Goal: Information Seeking & Learning: Learn about a topic

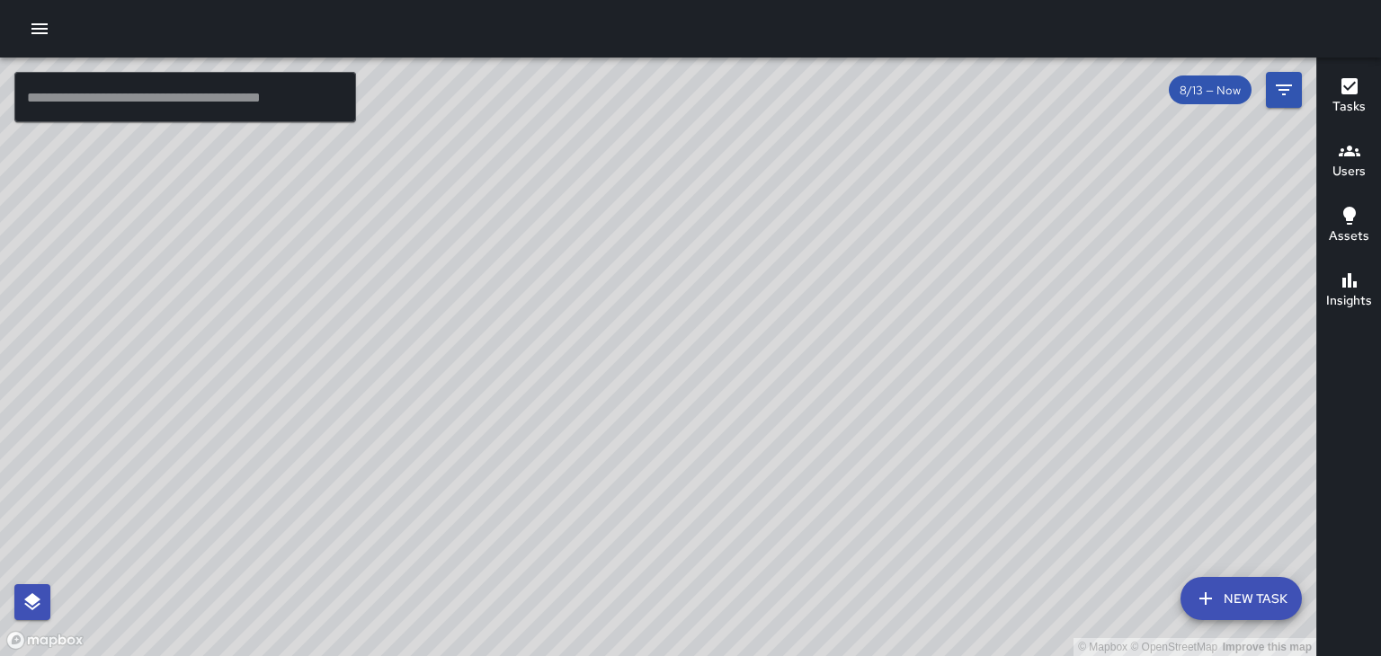
click at [625, 191] on div "© Mapbox © OpenStreetMap Improve this map" at bounding box center [658, 357] width 1316 height 599
click at [768, 235] on div "© Mapbox © OpenStreetMap Improve this map" at bounding box center [658, 357] width 1316 height 599
click at [398, 356] on div "© Mapbox © OpenStreetMap Improve this map" at bounding box center [658, 357] width 1316 height 599
click at [511, 450] on div "© Mapbox © OpenStreetMap Improve this map" at bounding box center [658, 357] width 1316 height 599
click at [604, 394] on div "© Mapbox © OpenStreetMap Improve this map" at bounding box center [658, 357] width 1316 height 599
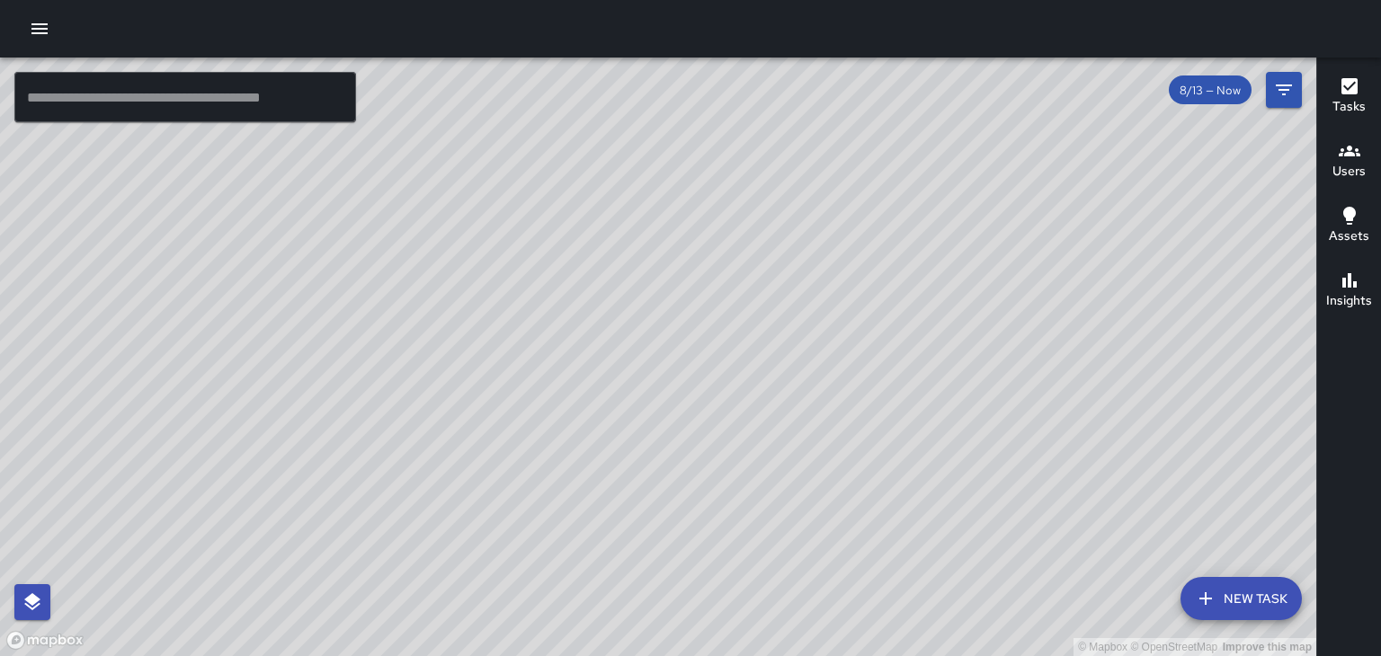
click at [288, 375] on div "© Mapbox © OpenStreetMap Improve this map" at bounding box center [658, 357] width 1316 height 599
click at [925, 502] on div "© Mapbox © OpenStreetMap Improve this map" at bounding box center [658, 357] width 1316 height 599
click at [619, 302] on div "© Mapbox © OpenStreetMap Improve this map" at bounding box center [658, 357] width 1316 height 599
click at [584, 280] on div "© Mapbox © OpenStreetMap Improve this map" at bounding box center [658, 357] width 1316 height 599
click at [591, 264] on div "© Mapbox © OpenStreetMap Improve this map" at bounding box center [658, 357] width 1316 height 599
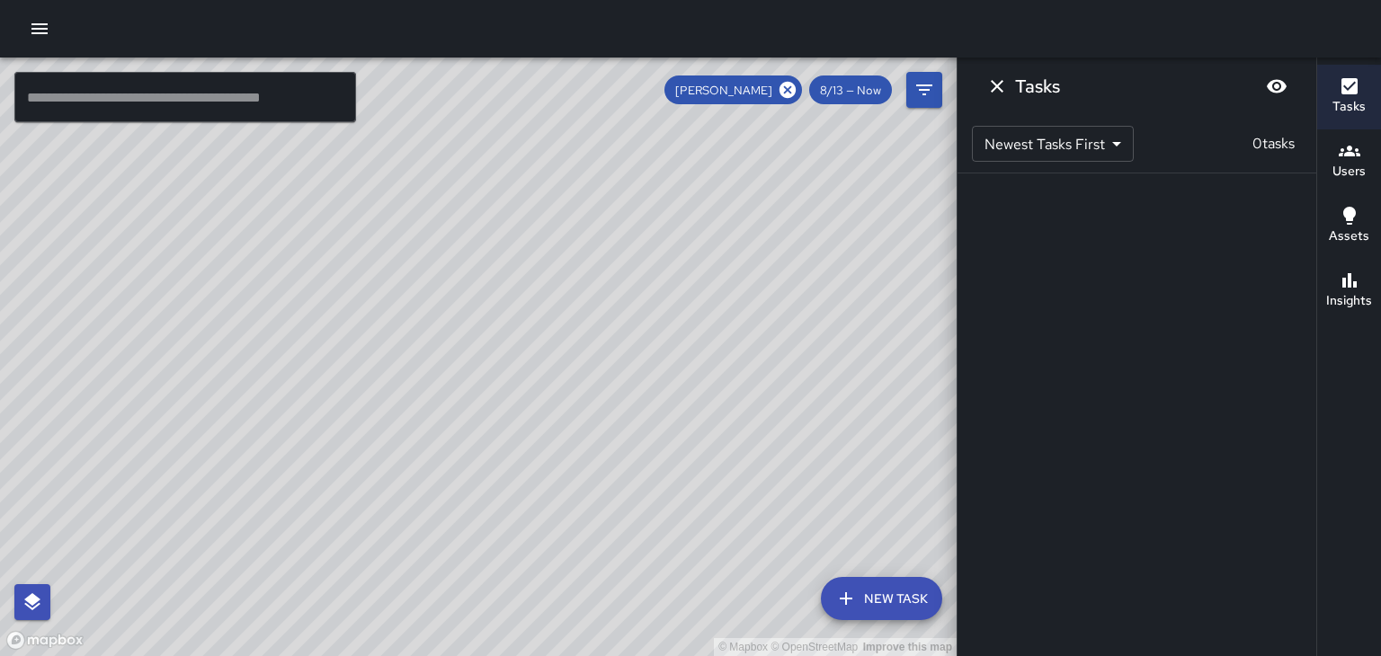
click at [1006, 84] on icon "Dismiss" at bounding box center [997, 86] width 22 height 22
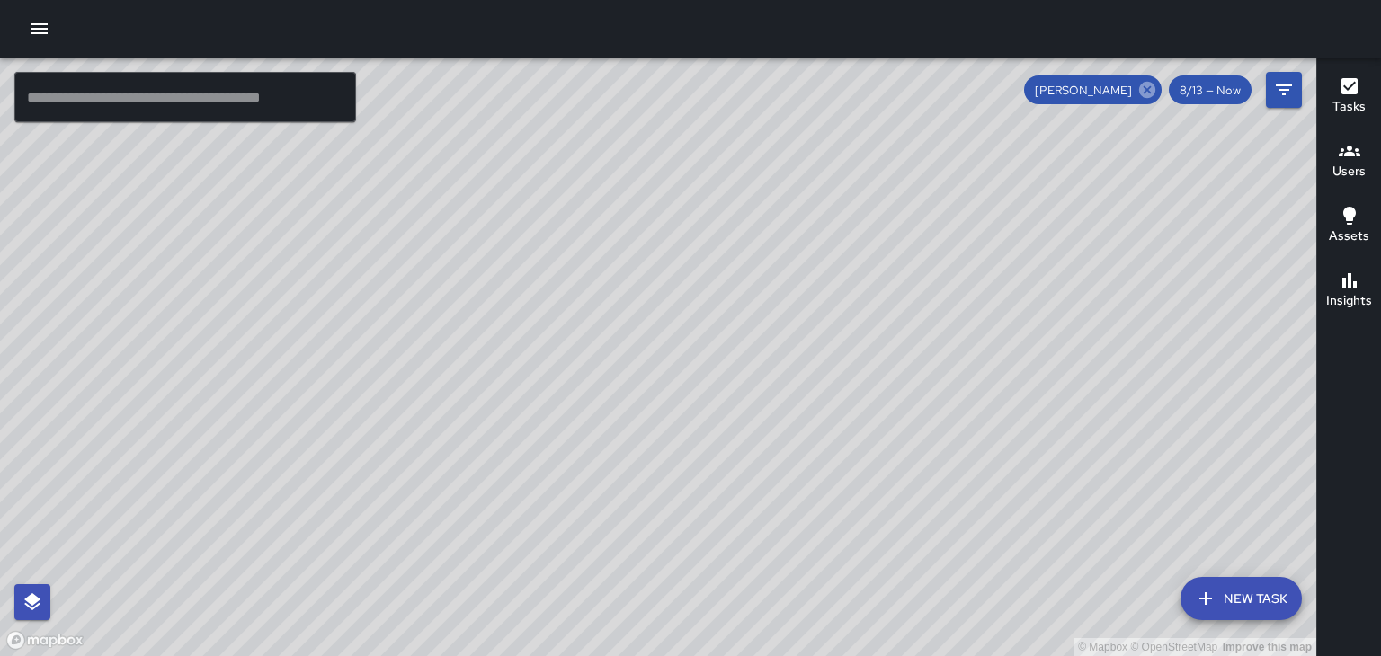
click at [1148, 92] on icon at bounding box center [1147, 90] width 16 height 16
click at [524, 283] on div "© Mapbox © OpenStreetMap Improve this map" at bounding box center [658, 357] width 1316 height 599
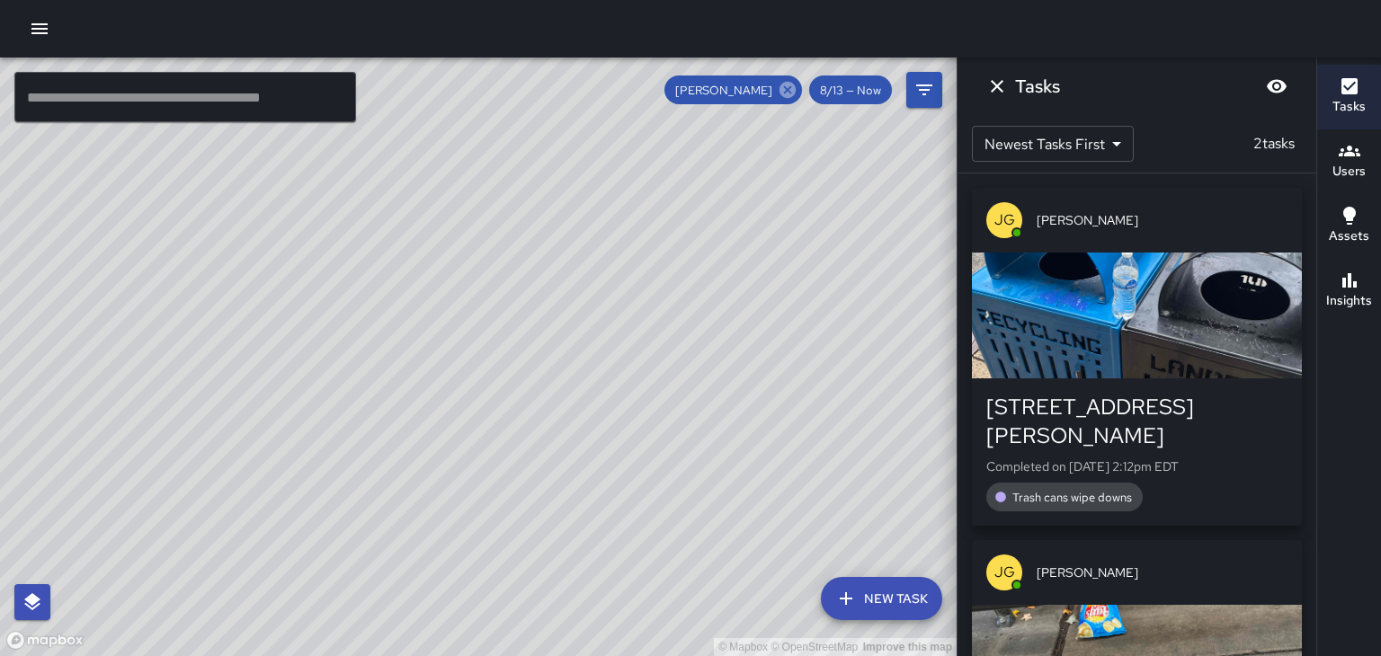
click at [787, 84] on icon at bounding box center [787, 90] width 16 height 16
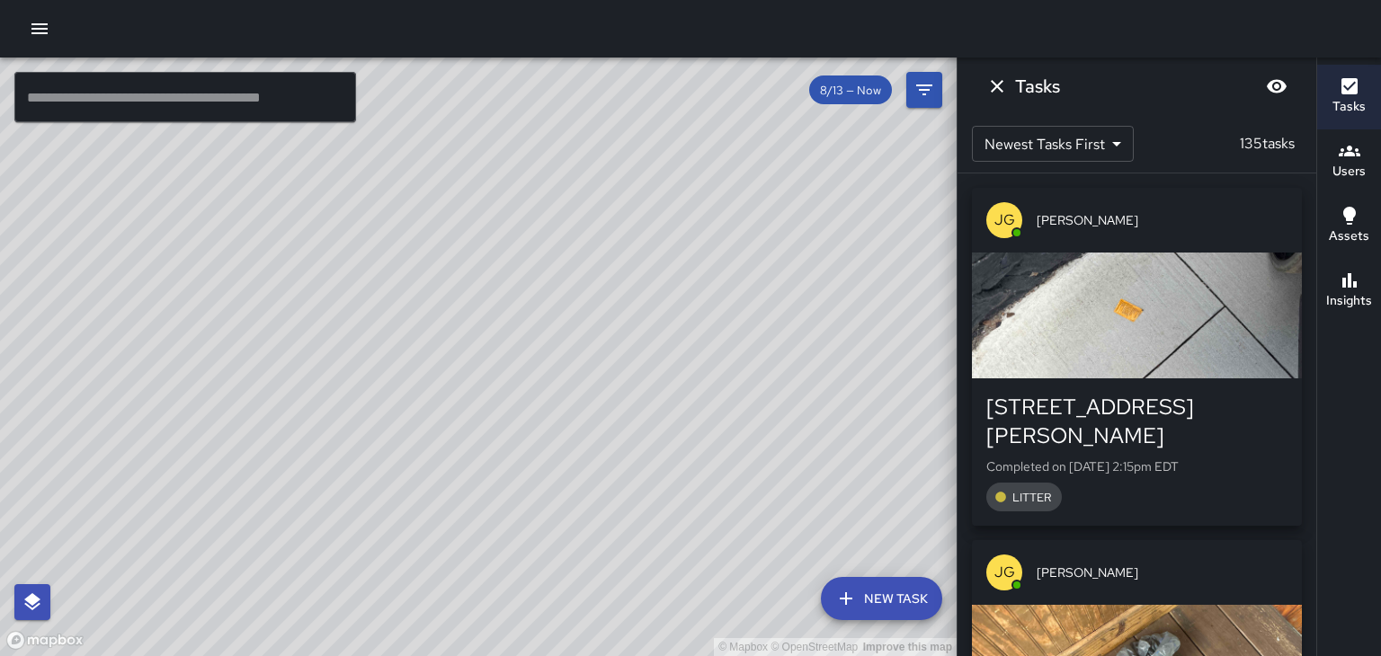
click at [34, 44] on button "button" at bounding box center [40, 29] width 36 height 36
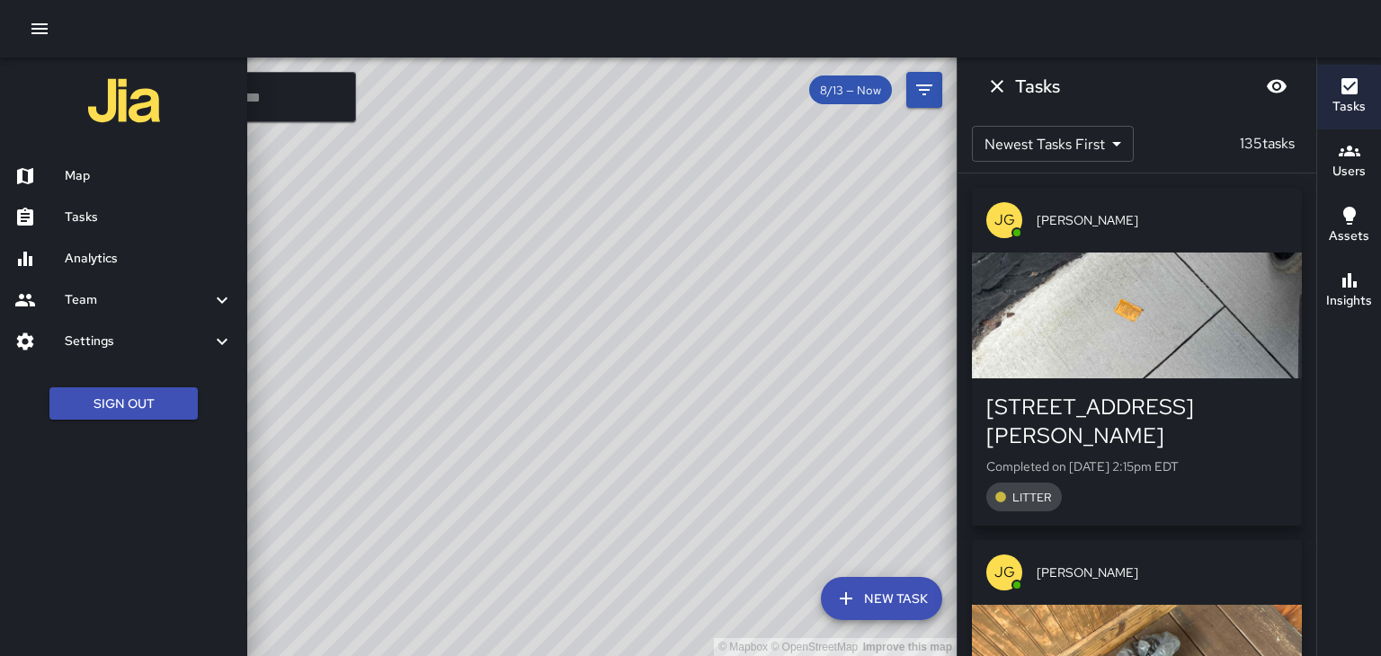
click at [40, 26] on icon "button" at bounding box center [40, 29] width 22 height 22
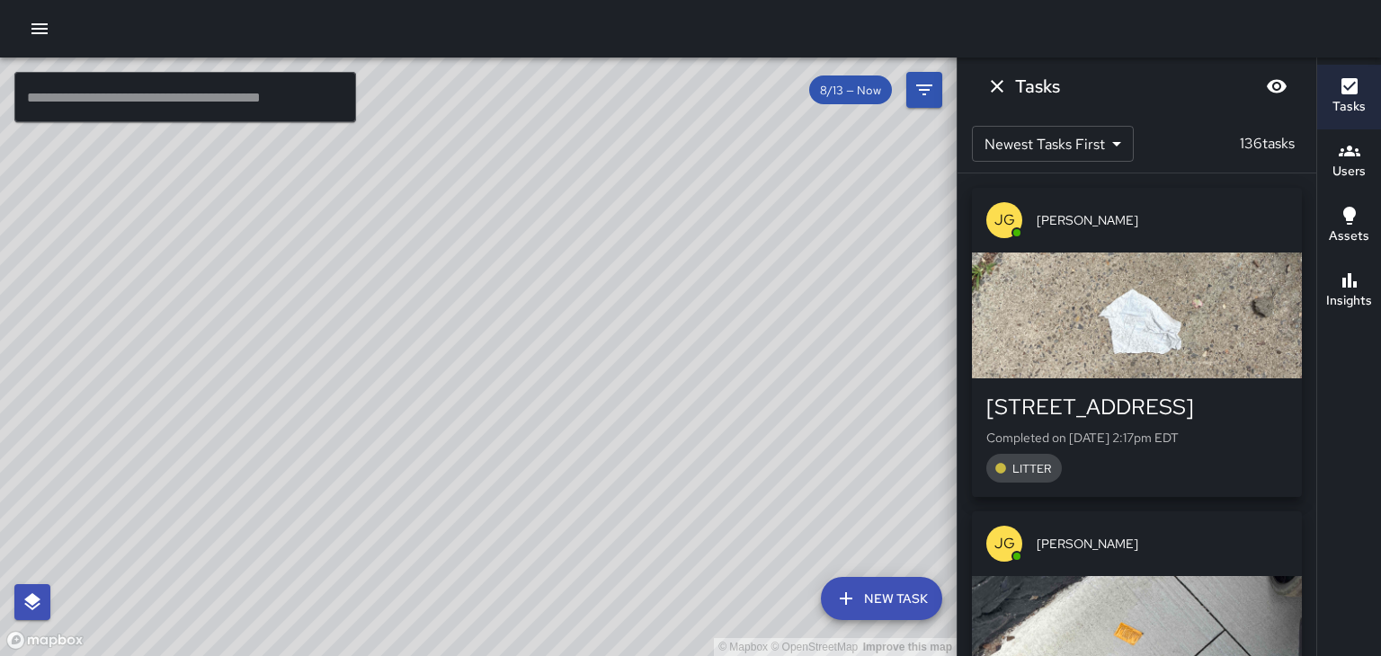
click at [1000, 95] on icon "Dismiss" at bounding box center [997, 86] width 22 height 22
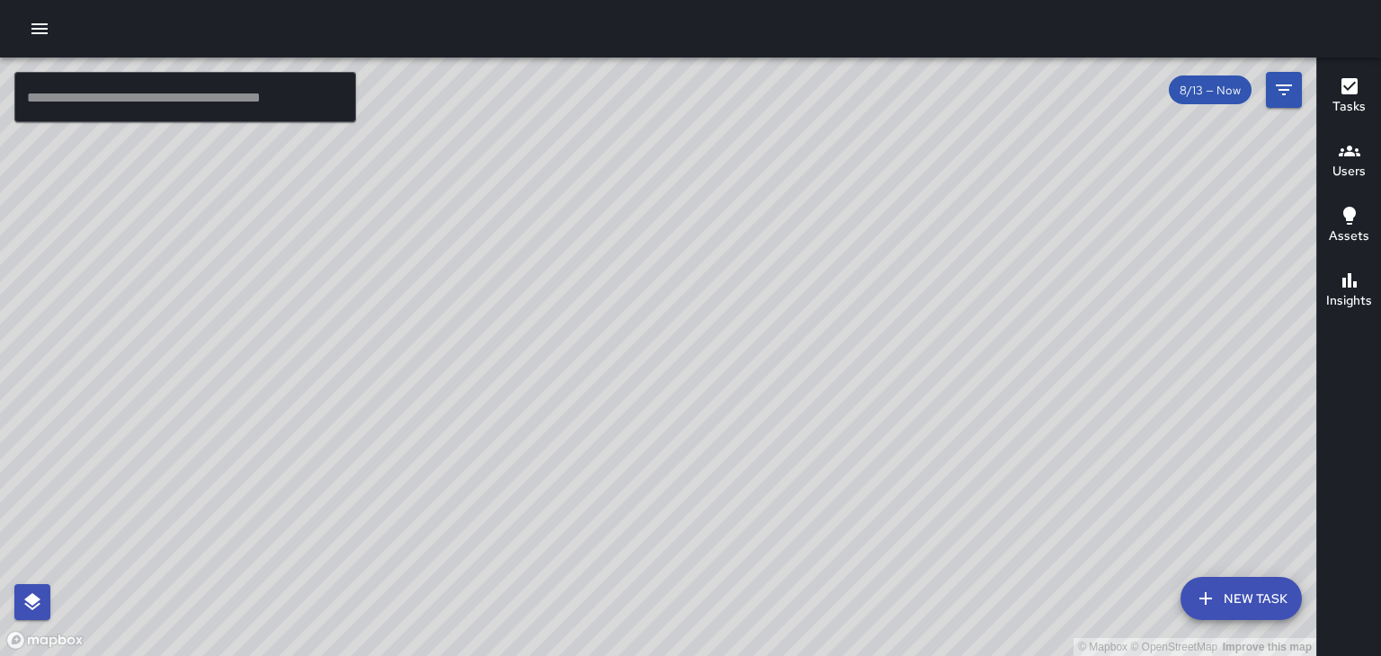
click at [379, 544] on div "© Mapbox © OpenStreetMap Improve this map" at bounding box center [658, 357] width 1316 height 599
click at [814, 253] on div "© Mapbox © OpenStreetMap Improve this map" at bounding box center [658, 357] width 1316 height 599
click at [41, 30] on icon "button" at bounding box center [40, 29] width 22 height 22
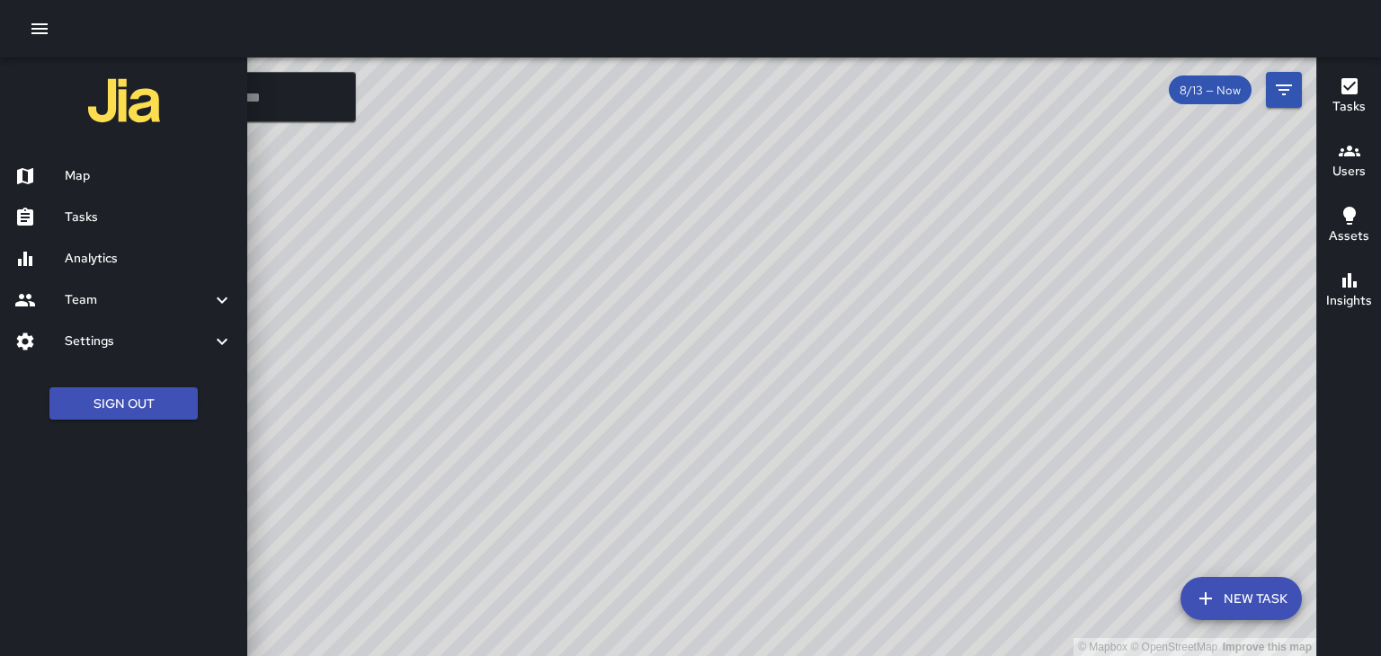
click at [147, 249] on h6 "Analytics" at bounding box center [149, 259] width 168 height 20
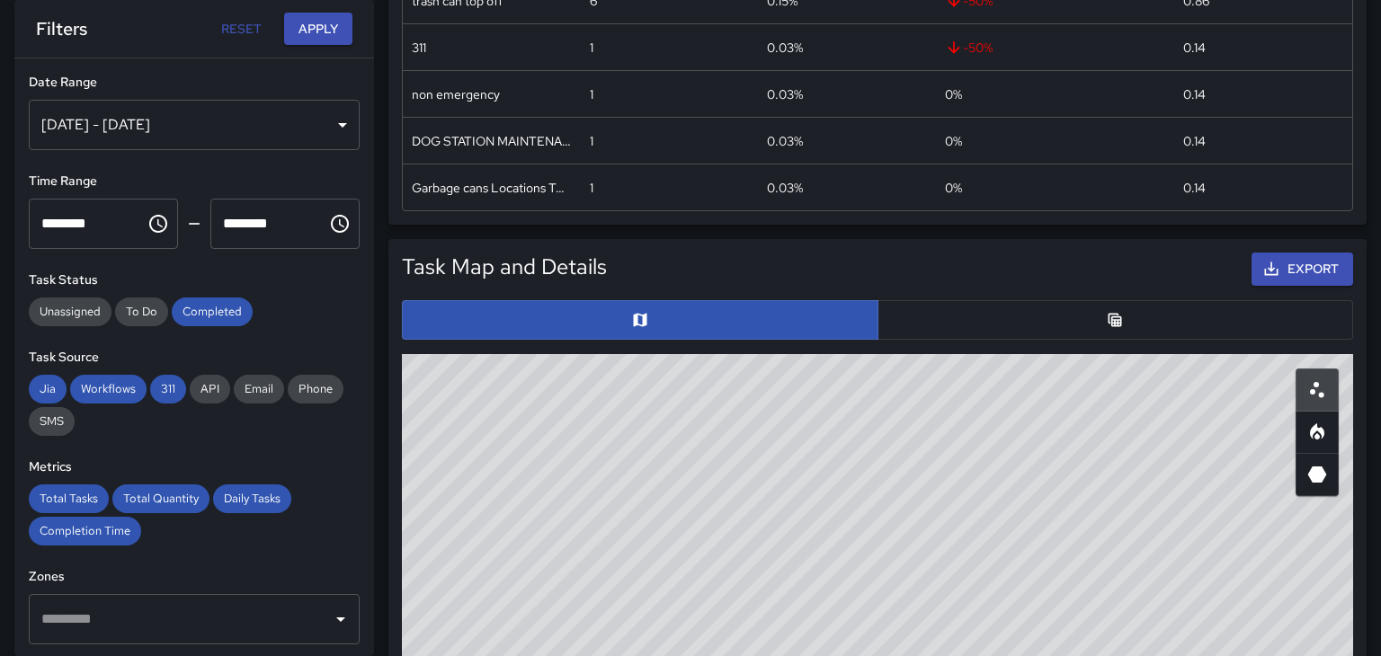
scroll to position [682, 0]
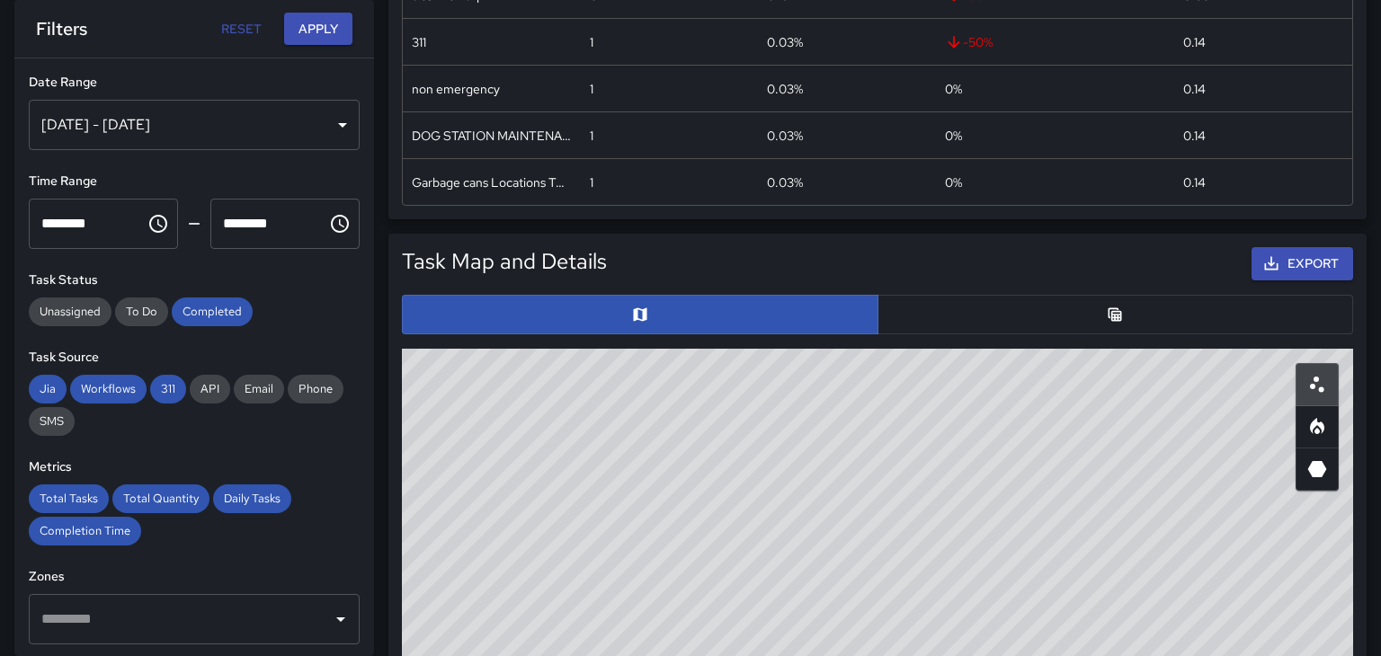
click at [1165, 316] on button "button" at bounding box center [1115, 315] width 476 height 40
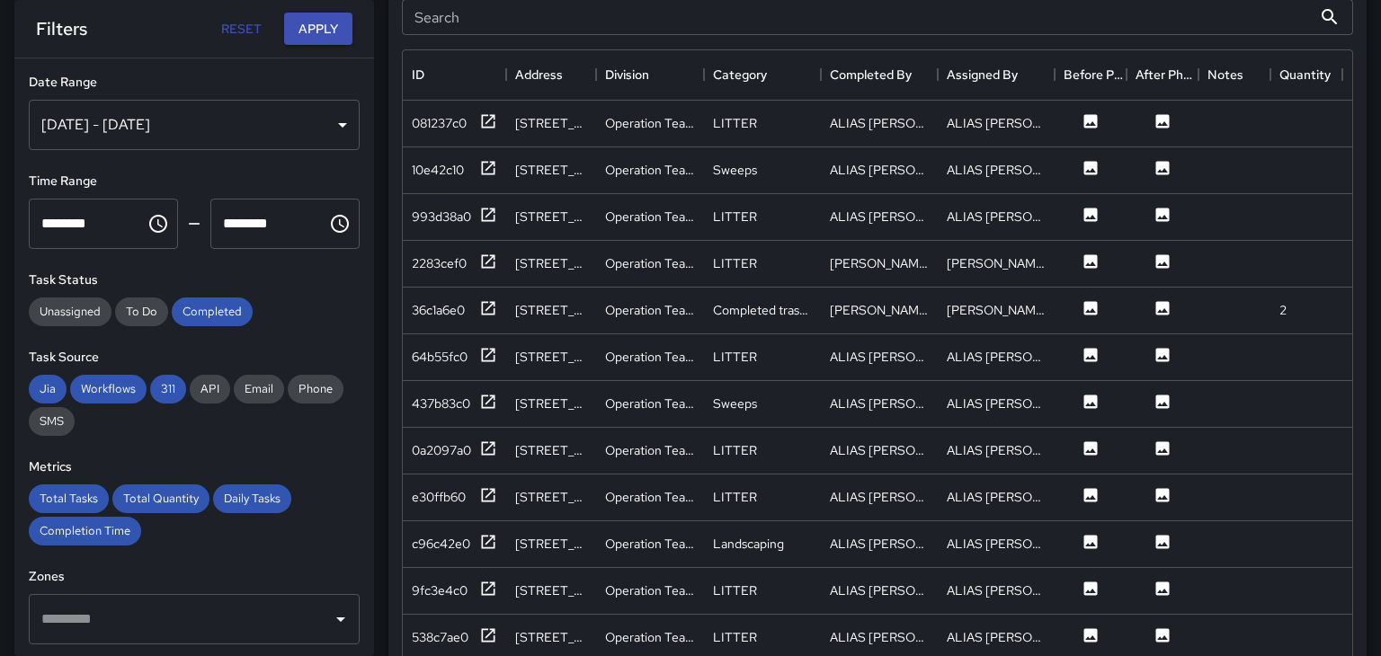
scroll to position [1031, 0]
click at [147, 248] on div "******** ​" at bounding box center [103, 224] width 156 height 58
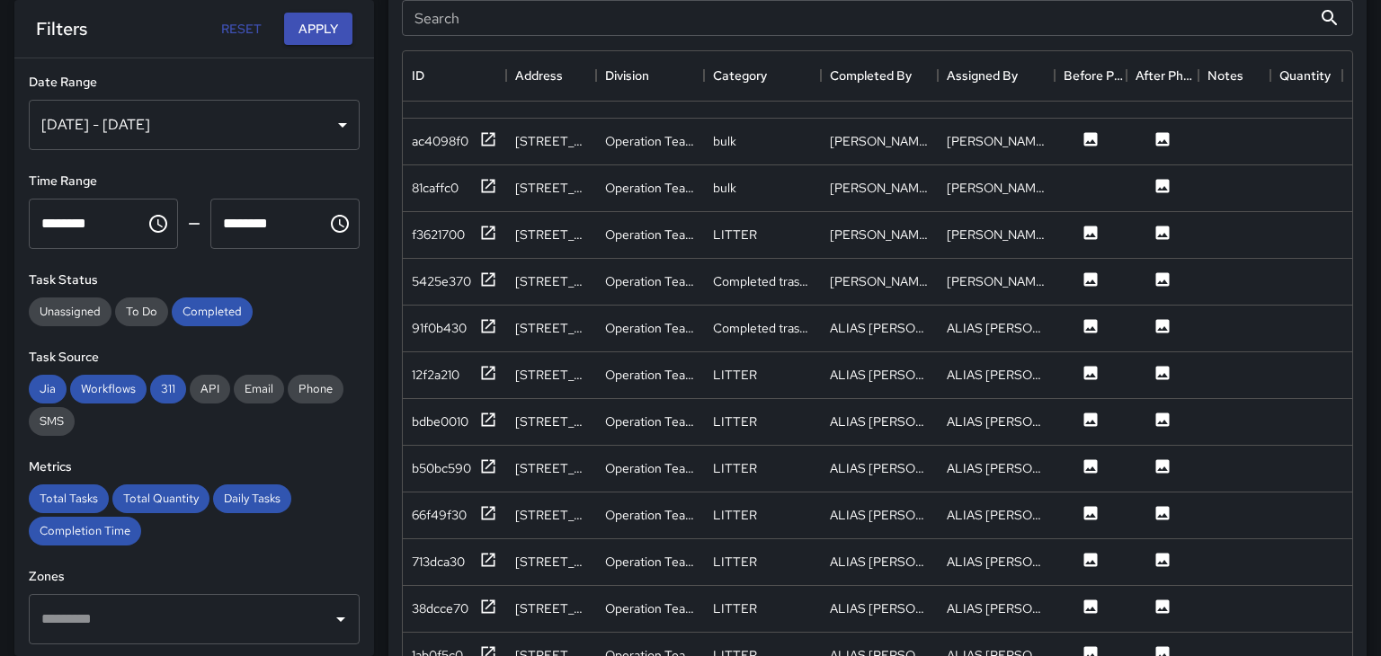
scroll to position [728, 0]
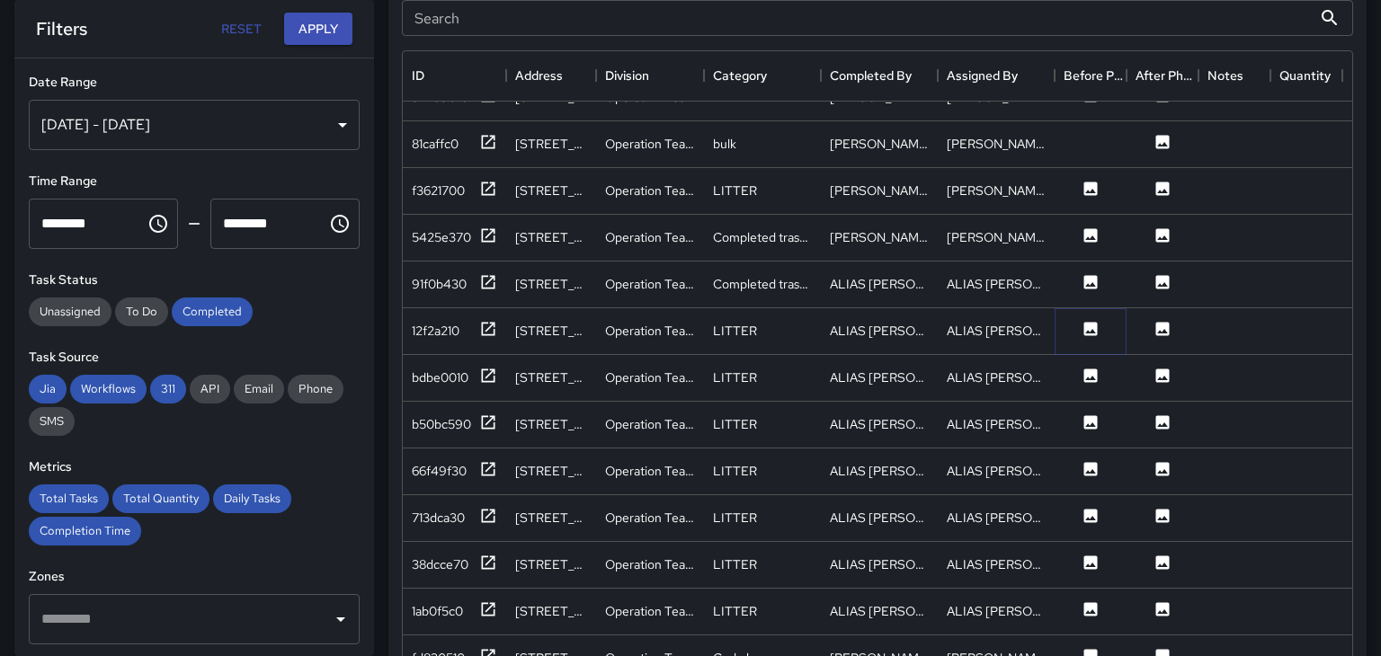
click at [1082, 338] on button at bounding box center [1090, 331] width 54 height 22
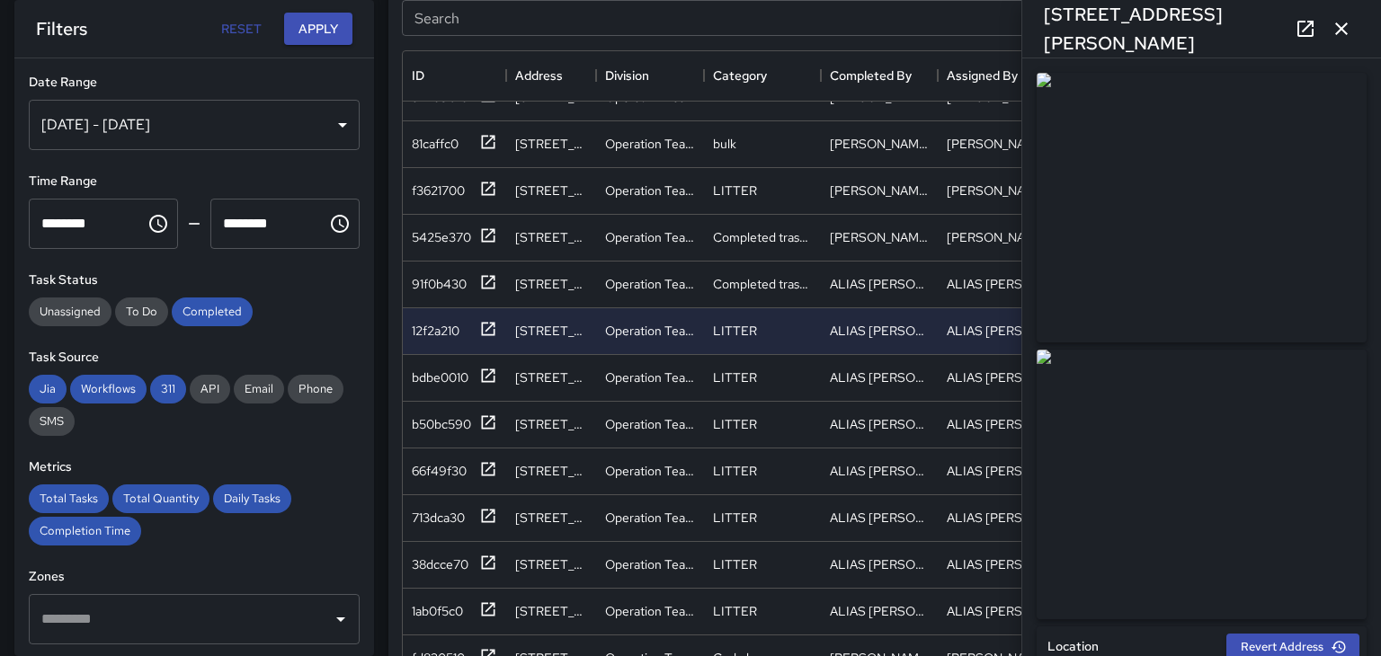
type input "**********"
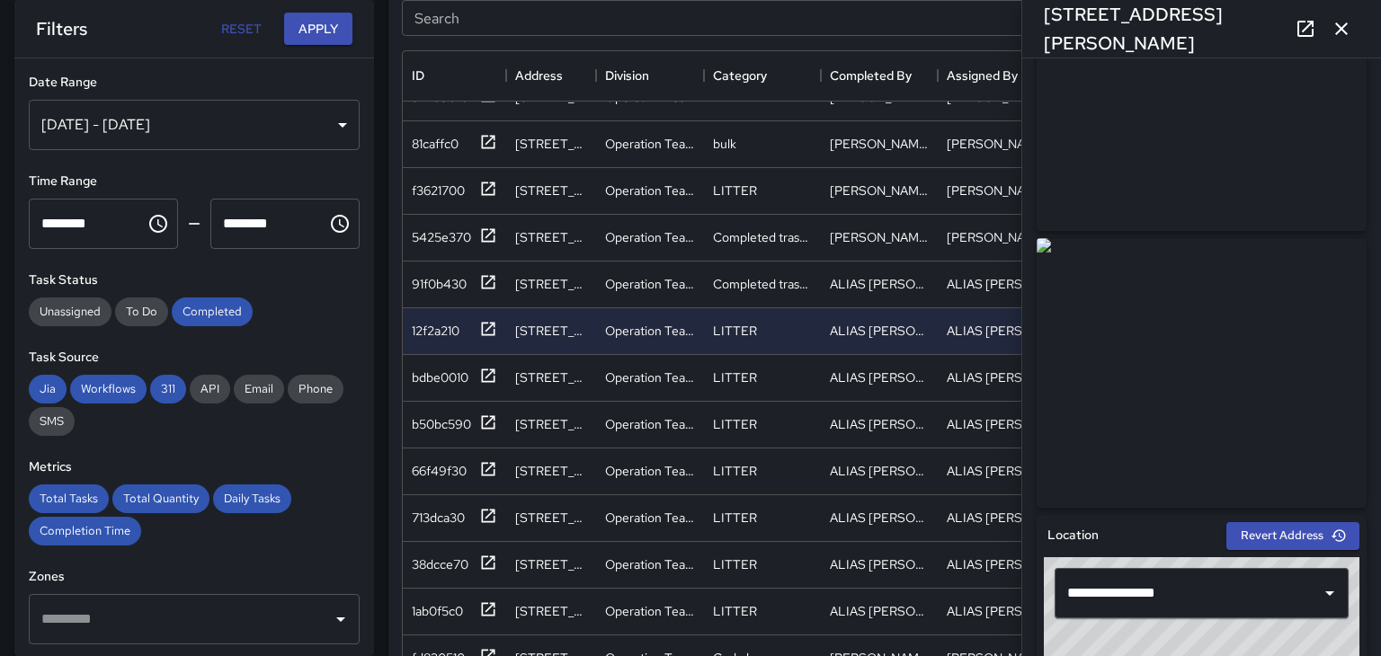
click at [1341, 42] on button "button" at bounding box center [1341, 29] width 36 height 36
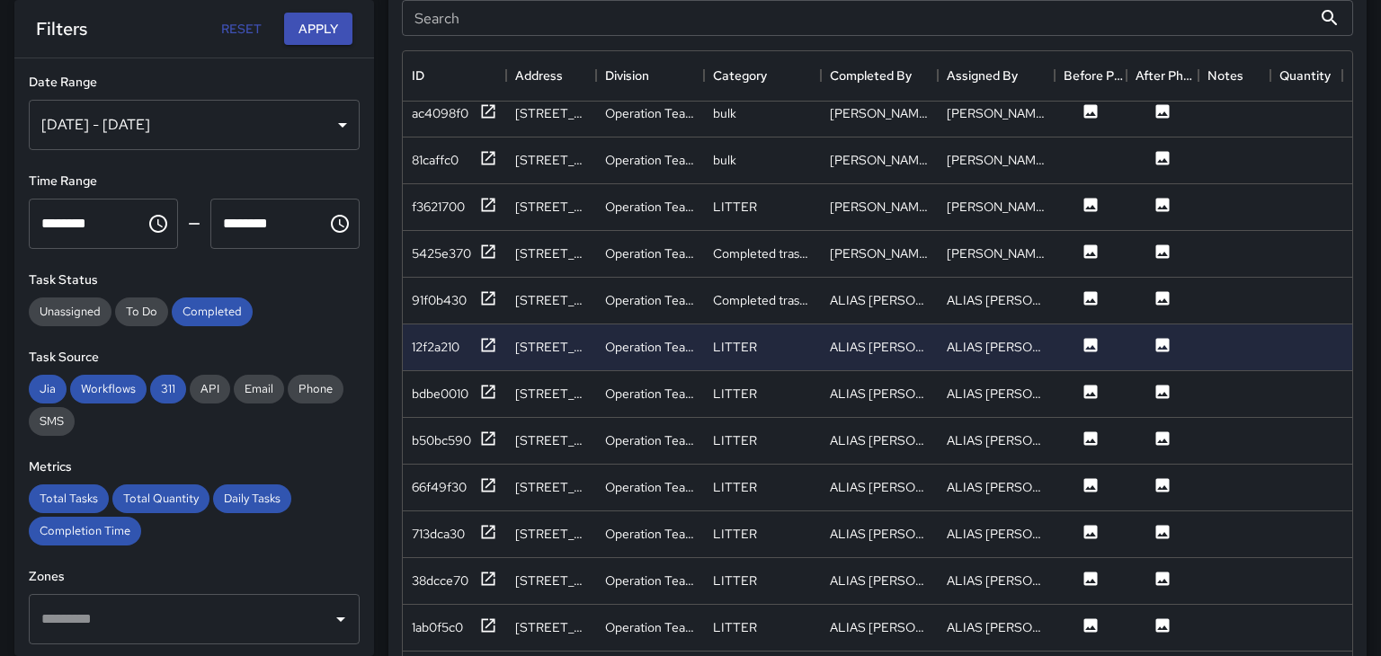
scroll to position [710, 0]
click at [1067, 22] on input "Search" at bounding box center [857, 18] width 910 height 36
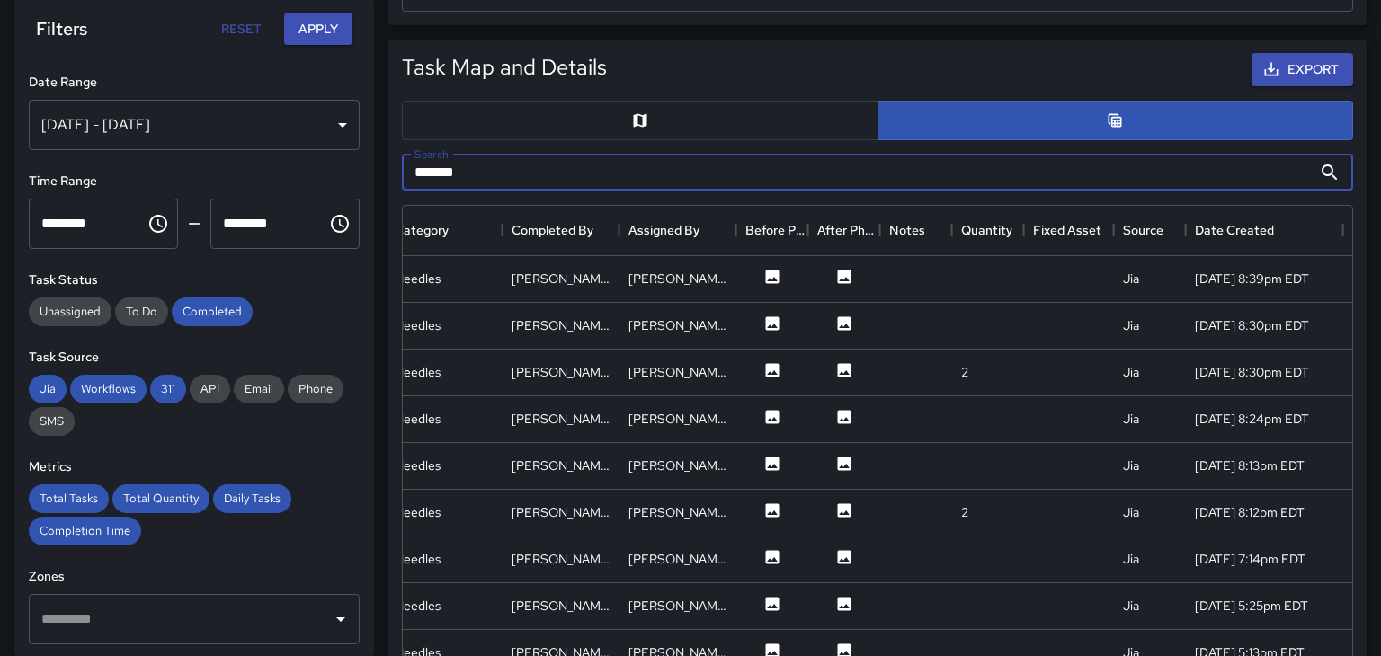
scroll to position [863, 0]
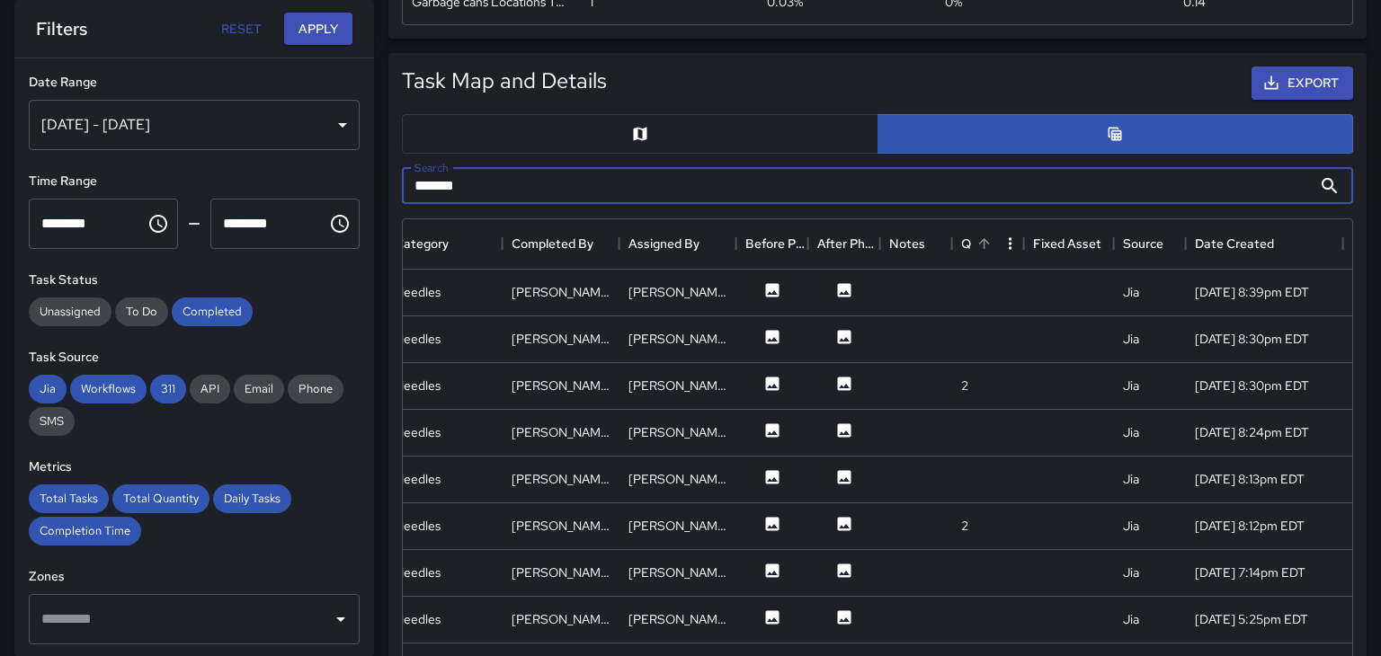
type input "*******"
click at [992, 238] on button "Sort" at bounding box center [984, 243] width 25 height 25
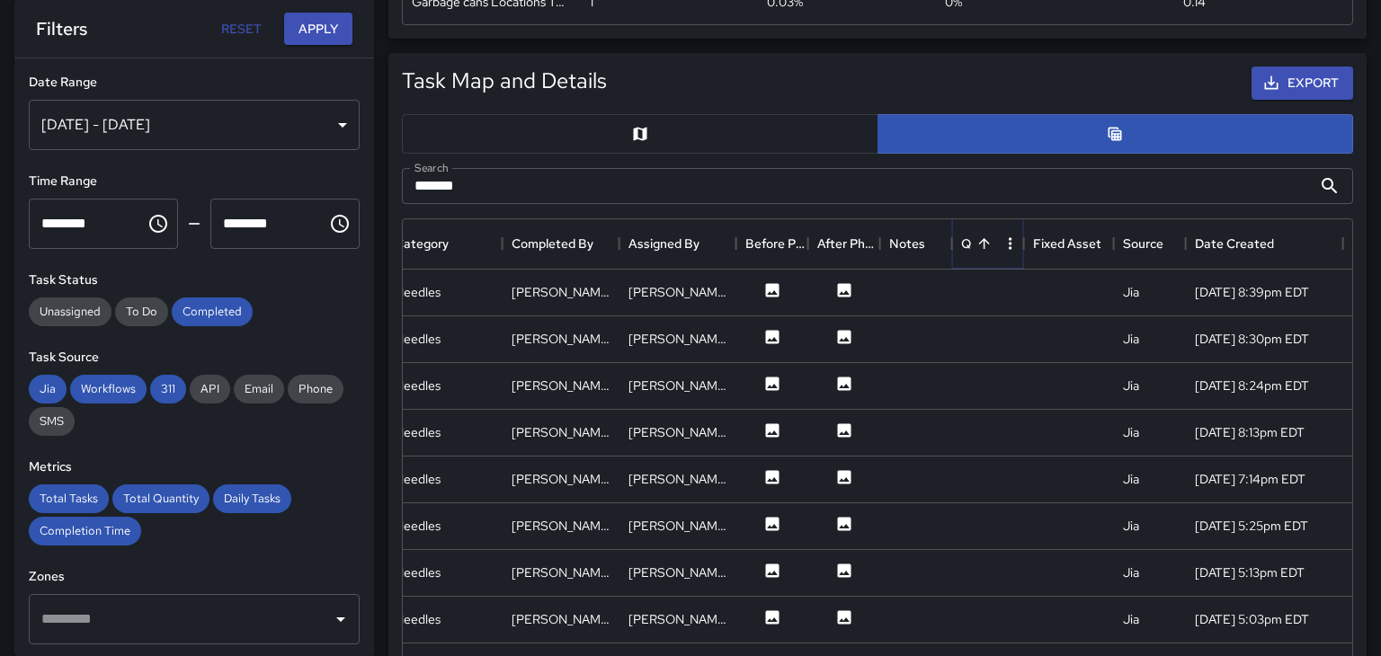
click at [985, 238] on icon "Sort" at bounding box center [984, 243] width 16 height 16
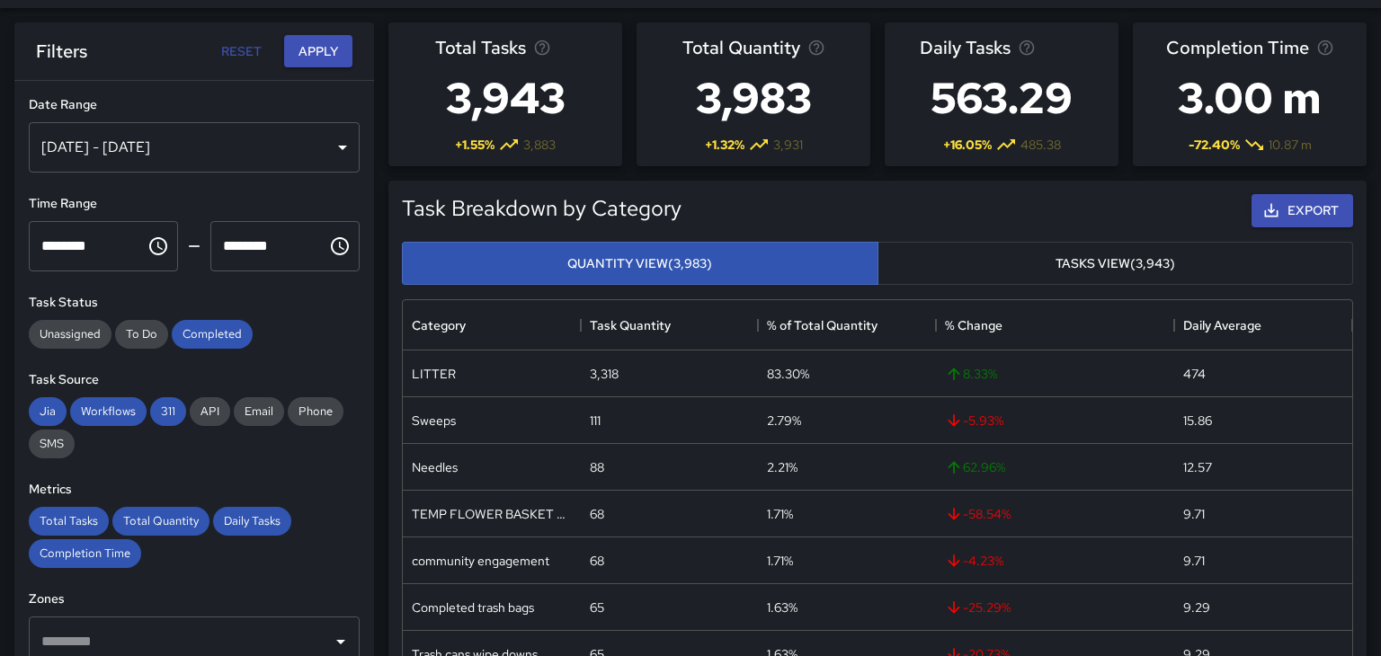
scroll to position [0, 0]
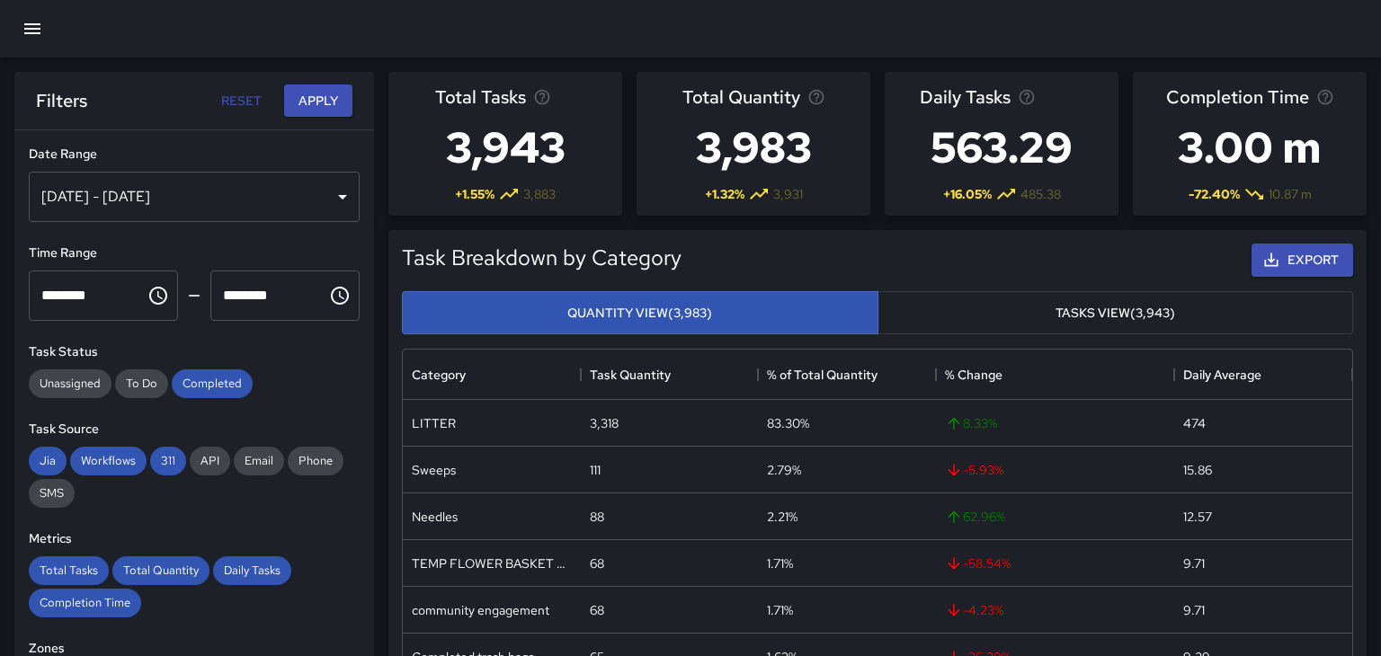
click at [31, 36] on icon "button" at bounding box center [33, 29] width 22 height 22
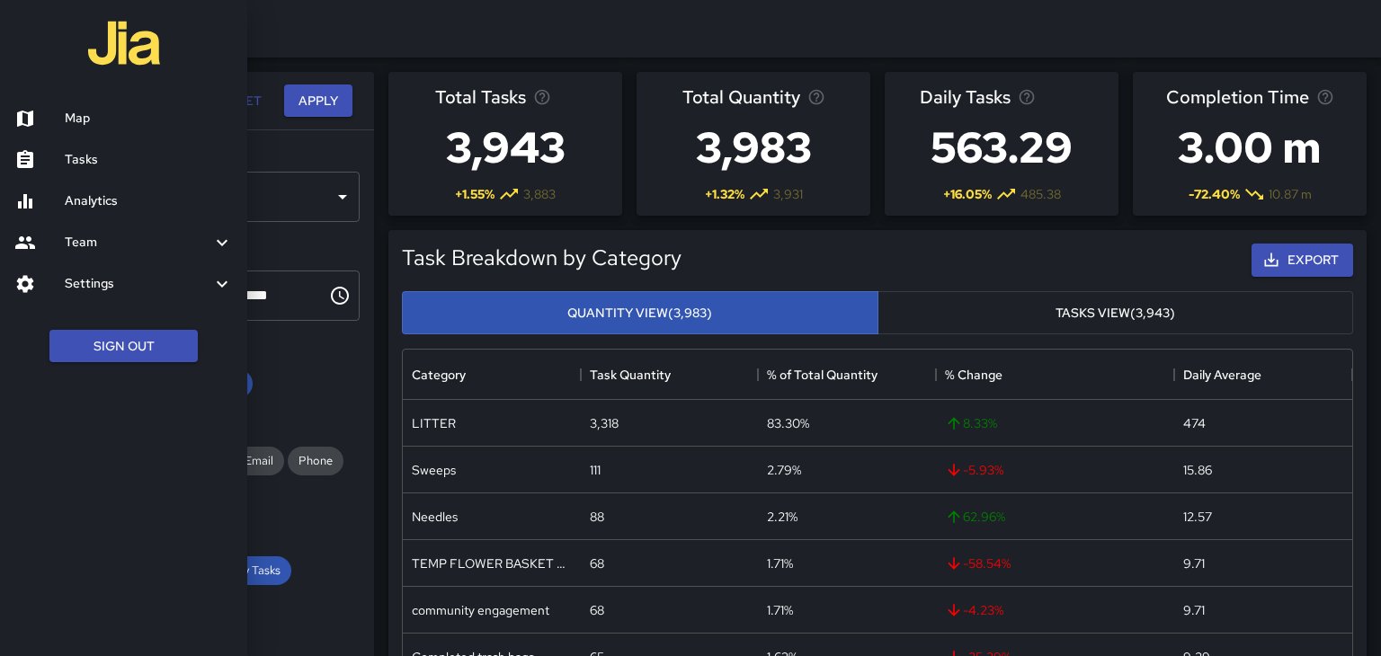
click at [67, 120] on h6 "Map" at bounding box center [149, 119] width 168 height 20
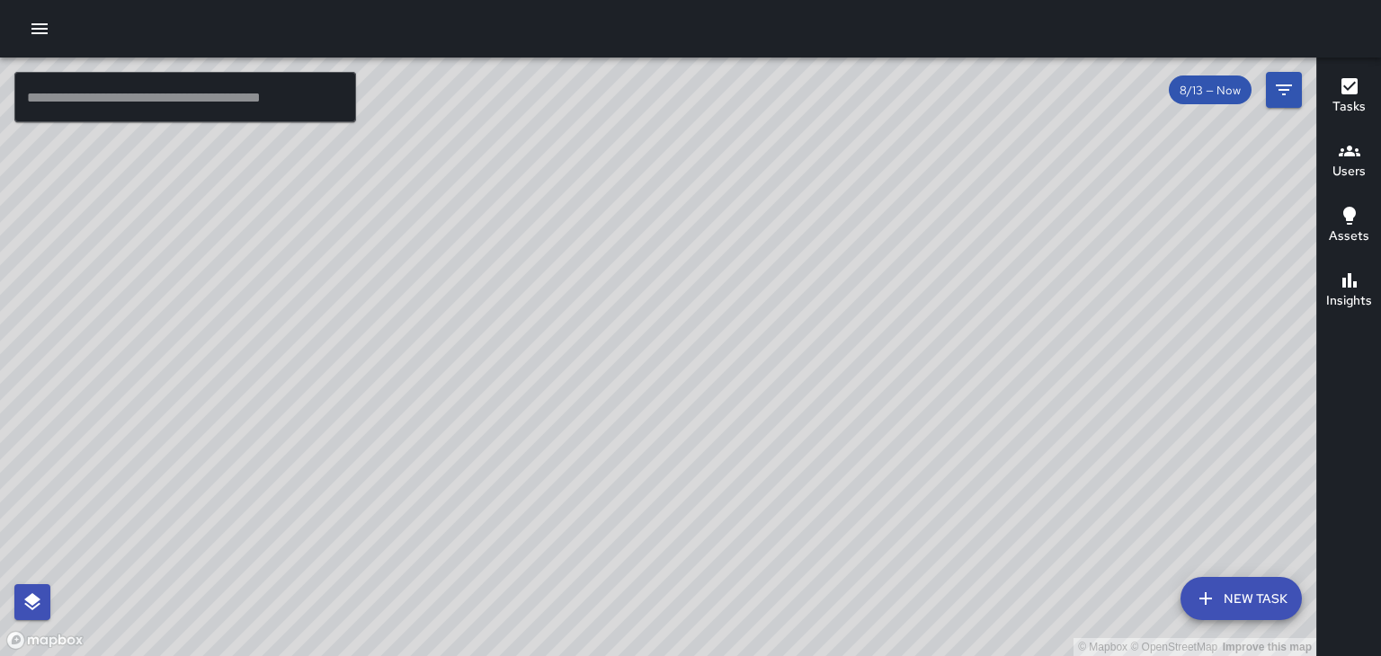
click at [521, 315] on div "© Mapbox © OpenStreetMap Improve this map" at bounding box center [658, 357] width 1316 height 599
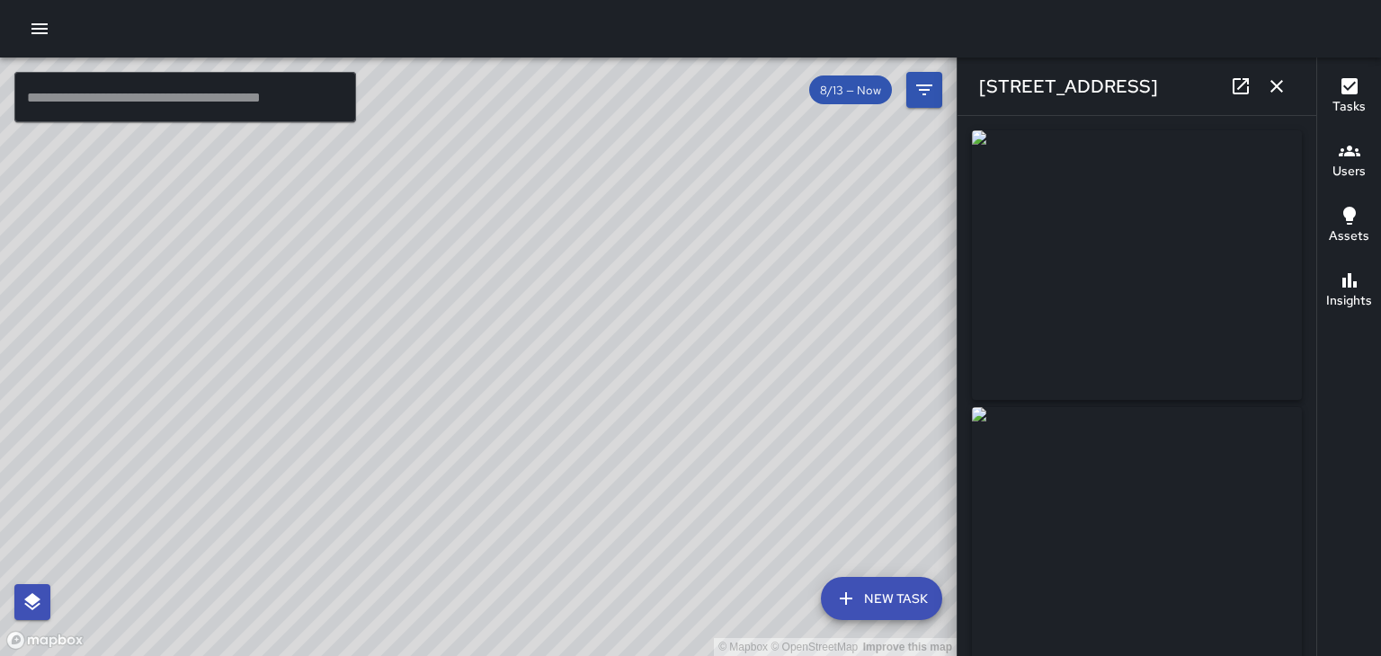
type input "**********"
click at [1260, 98] on div "[STREET_ADDRESS]" at bounding box center [1136, 87] width 359 height 58
click at [1274, 84] on icon "button" at bounding box center [1276, 86] width 13 height 13
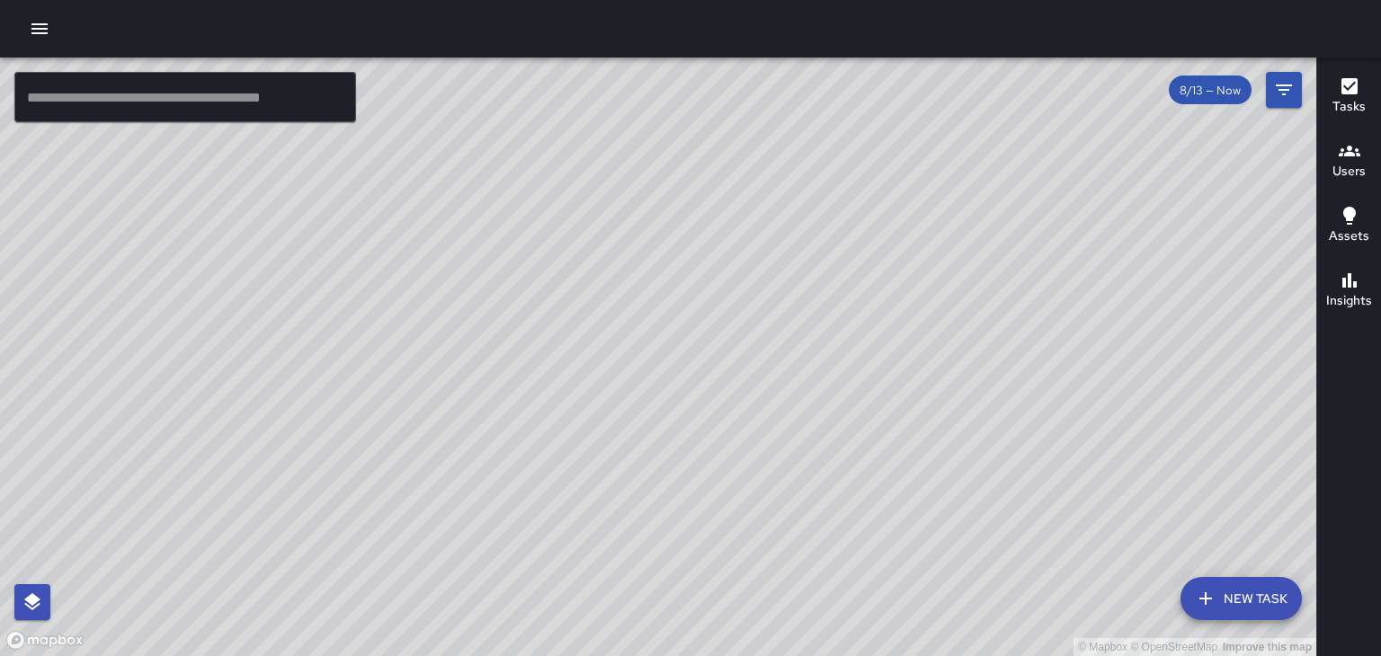
click at [44, 40] on button "button" at bounding box center [40, 29] width 36 height 36
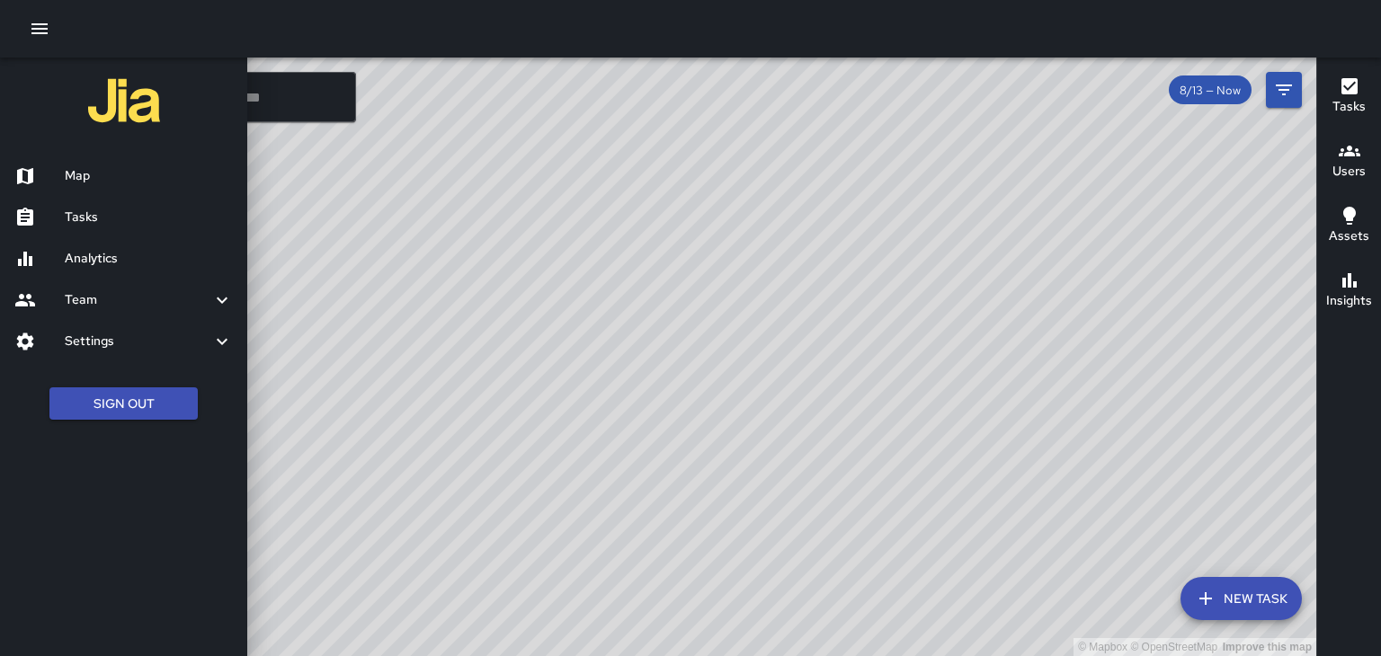
click at [78, 260] on h6 "Analytics" at bounding box center [149, 259] width 168 height 20
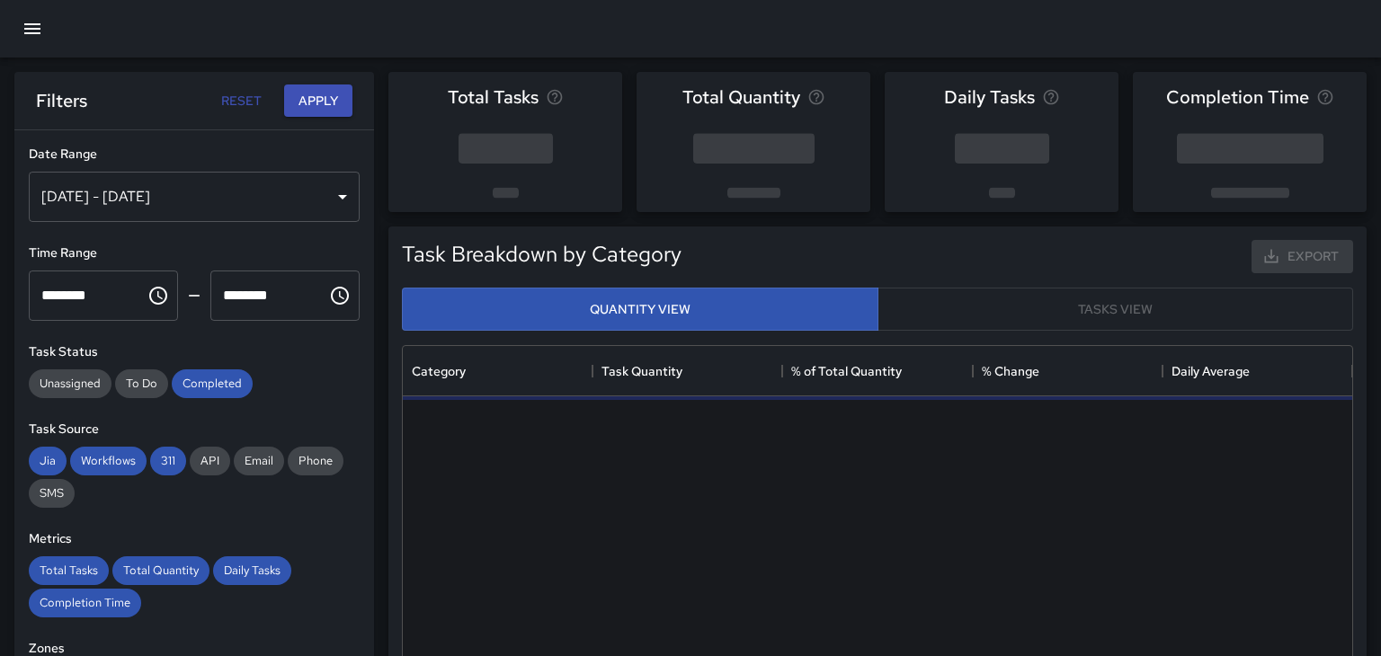
scroll to position [537, 949]
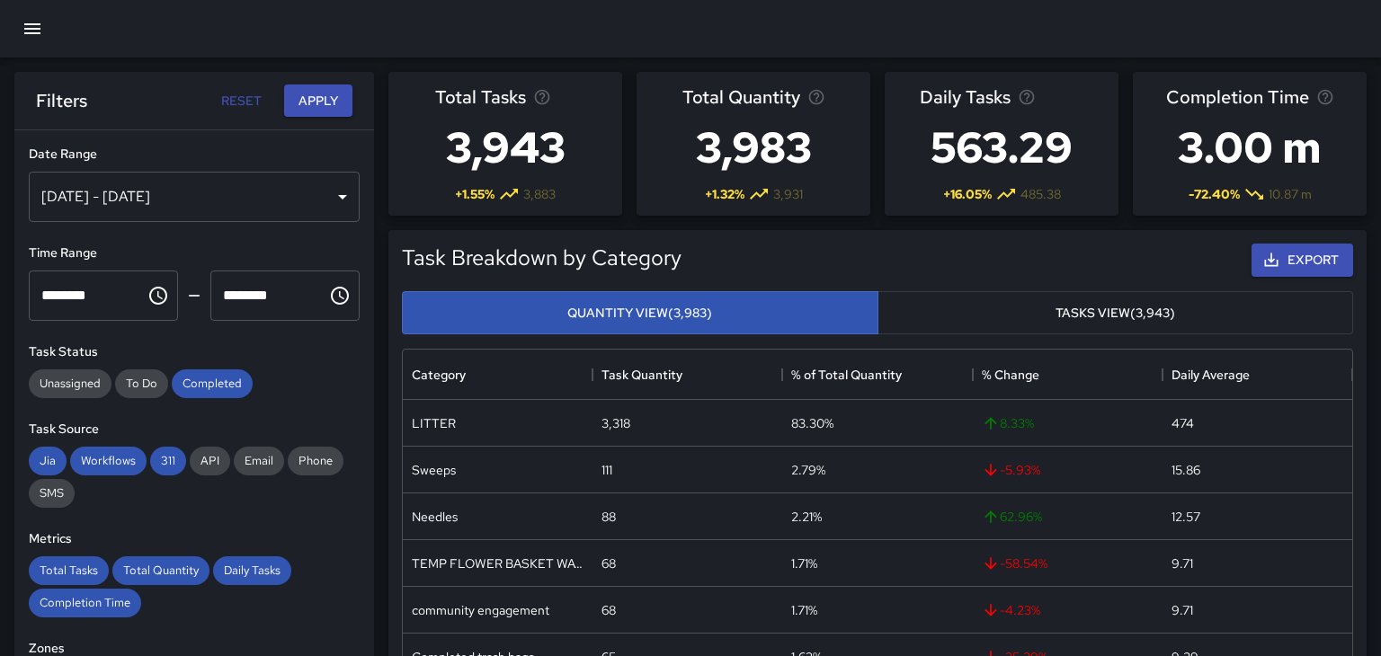
click at [232, 107] on button "Reset" at bounding box center [241, 100] width 58 height 33
click at [735, 582] on div "68" at bounding box center [687, 563] width 190 height 47
click at [40, 35] on icon "button" at bounding box center [33, 29] width 22 height 22
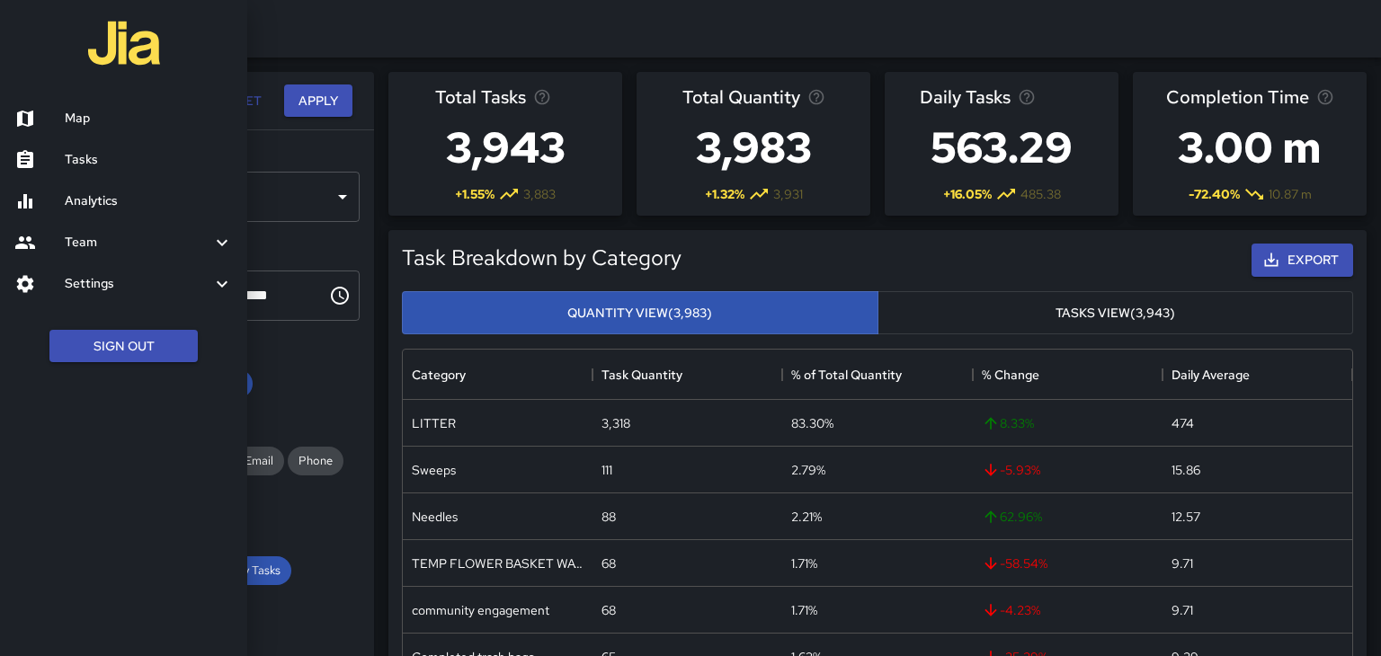
click at [75, 247] on h6 "Team" at bounding box center [138, 243] width 147 height 20
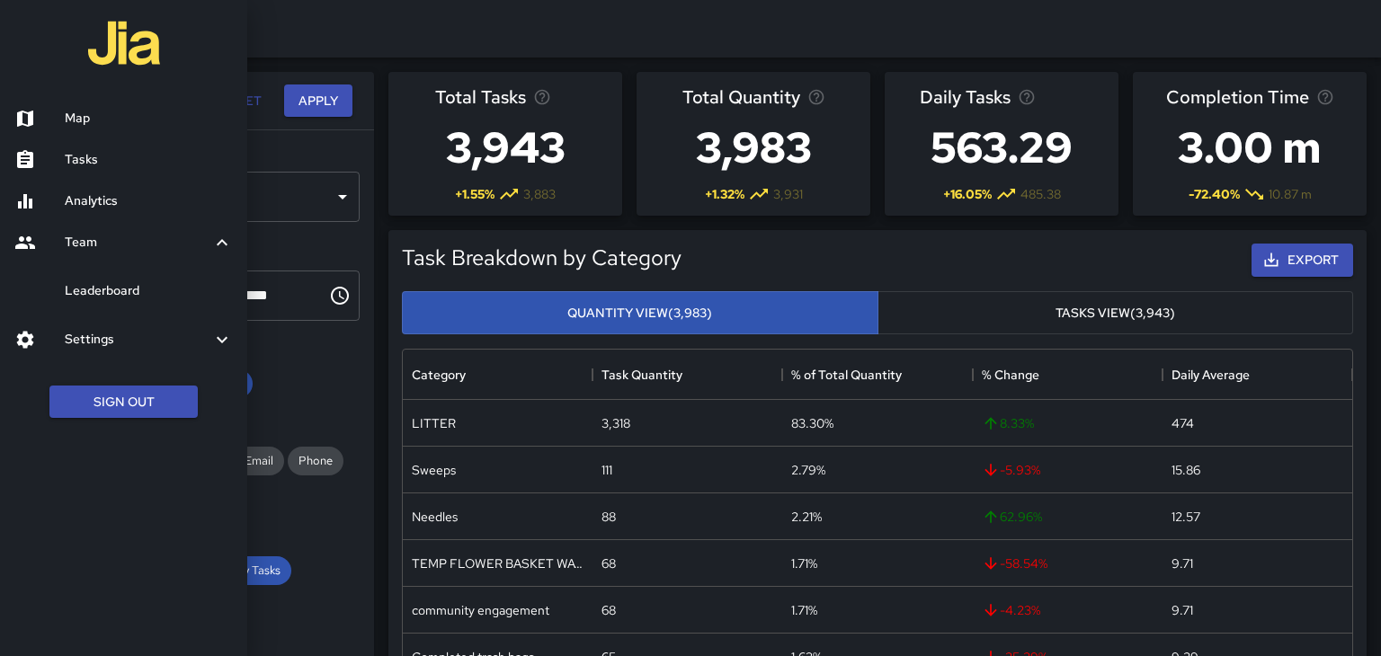
click at [88, 277] on link "Leaderboard" at bounding box center [123, 291] width 247 height 41
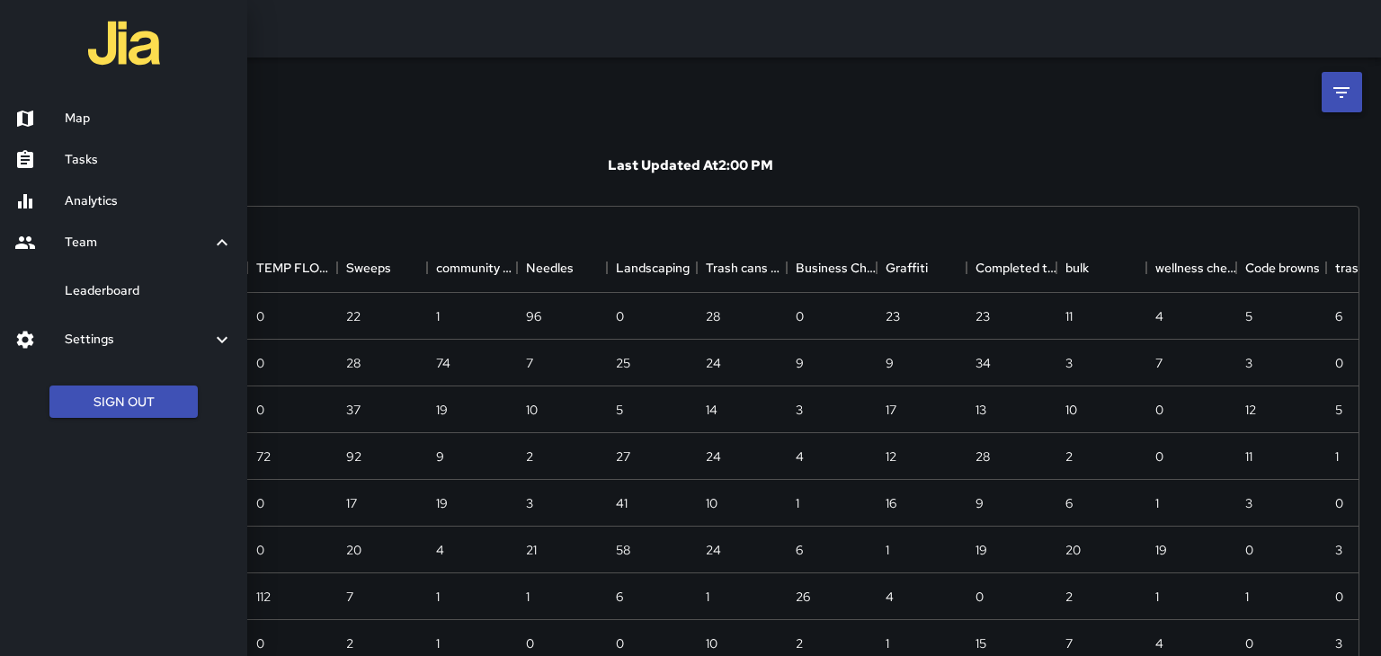
scroll to position [424, 1336]
click at [223, 247] on icon at bounding box center [222, 243] width 22 height 22
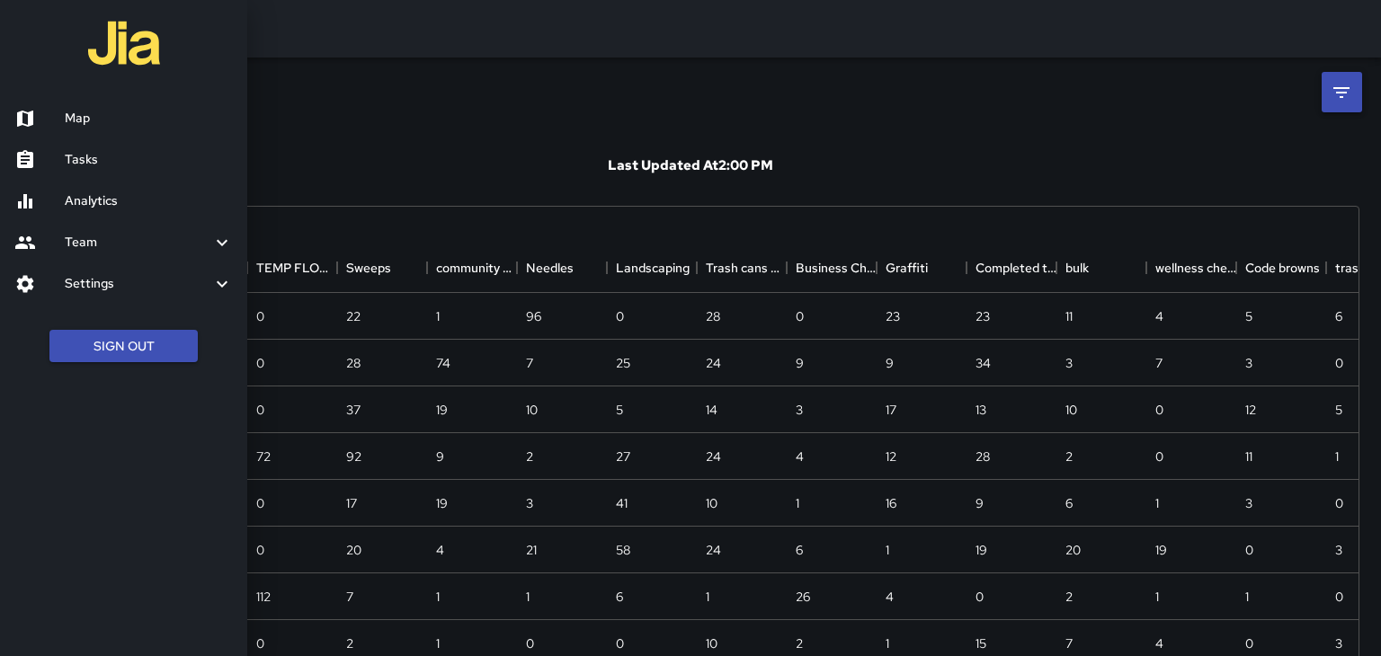
click at [1026, 129] on div at bounding box center [690, 328] width 1381 height 656
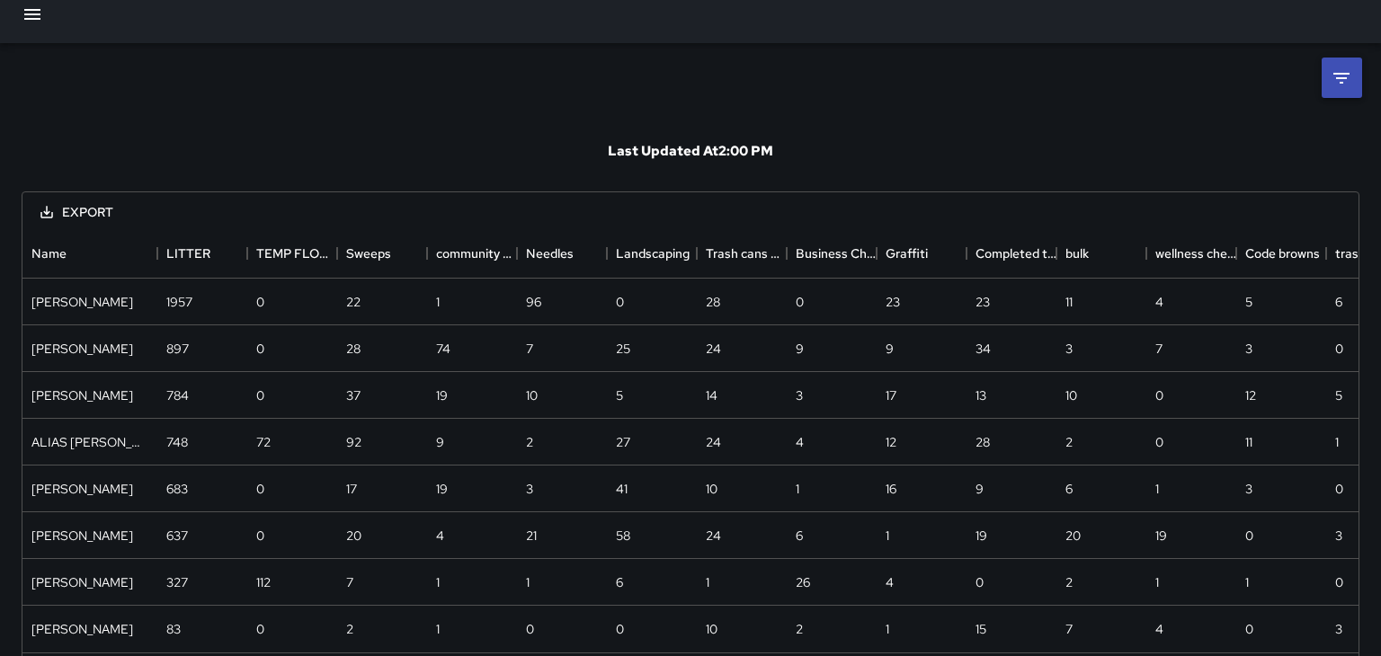
scroll to position [0, 0]
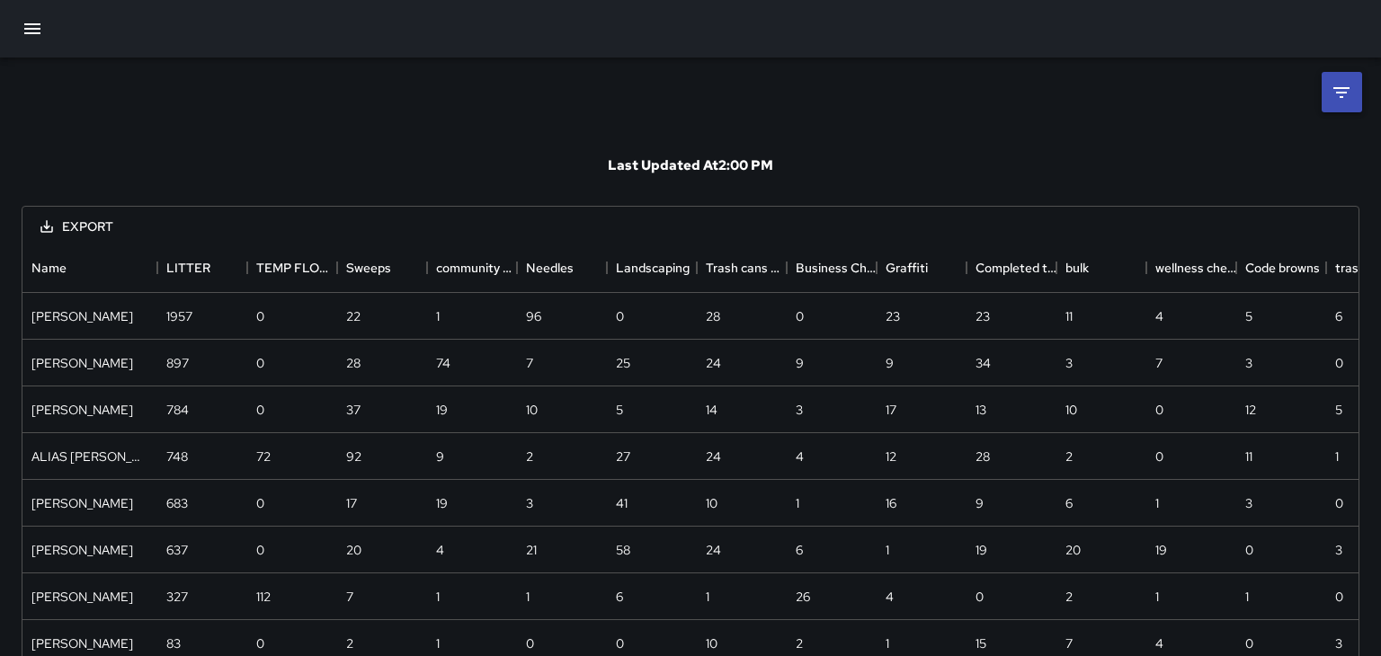
click at [27, 30] on icon "button" at bounding box center [33, 29] width 22 height 22
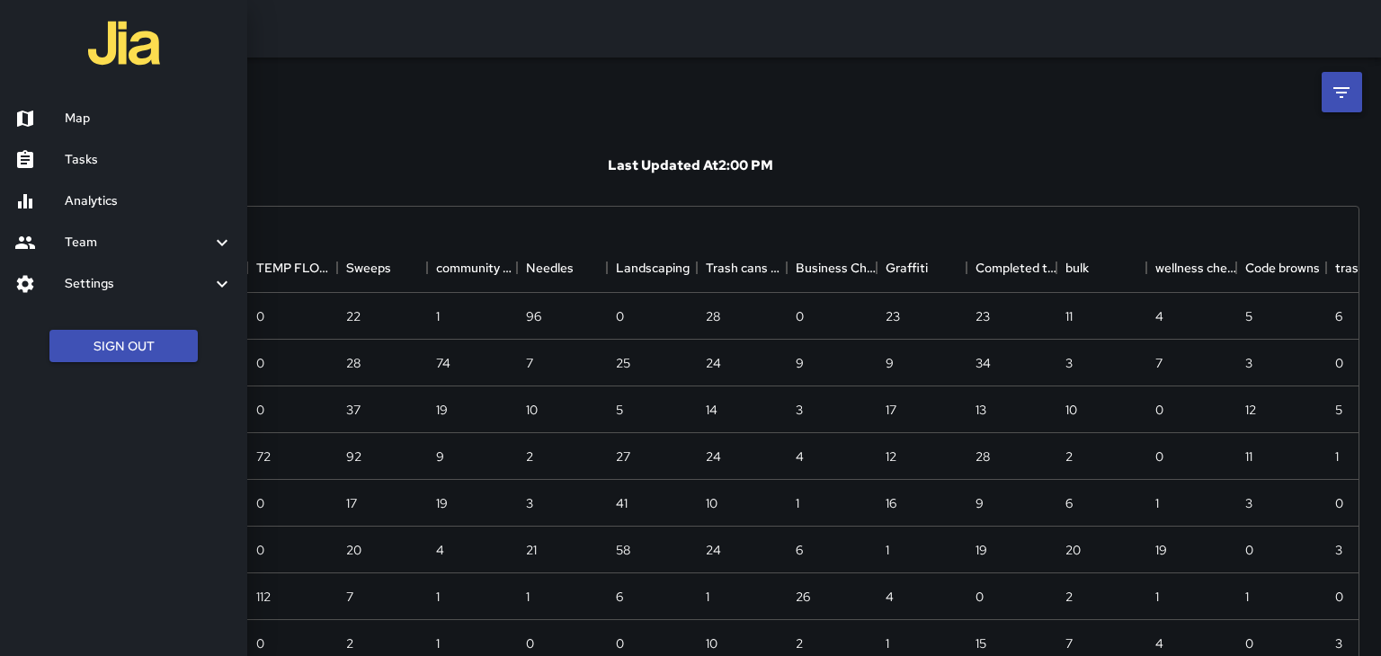
click at [82, 129] on h6 "Map" at bounding box center [149, 119] width 168 height 20
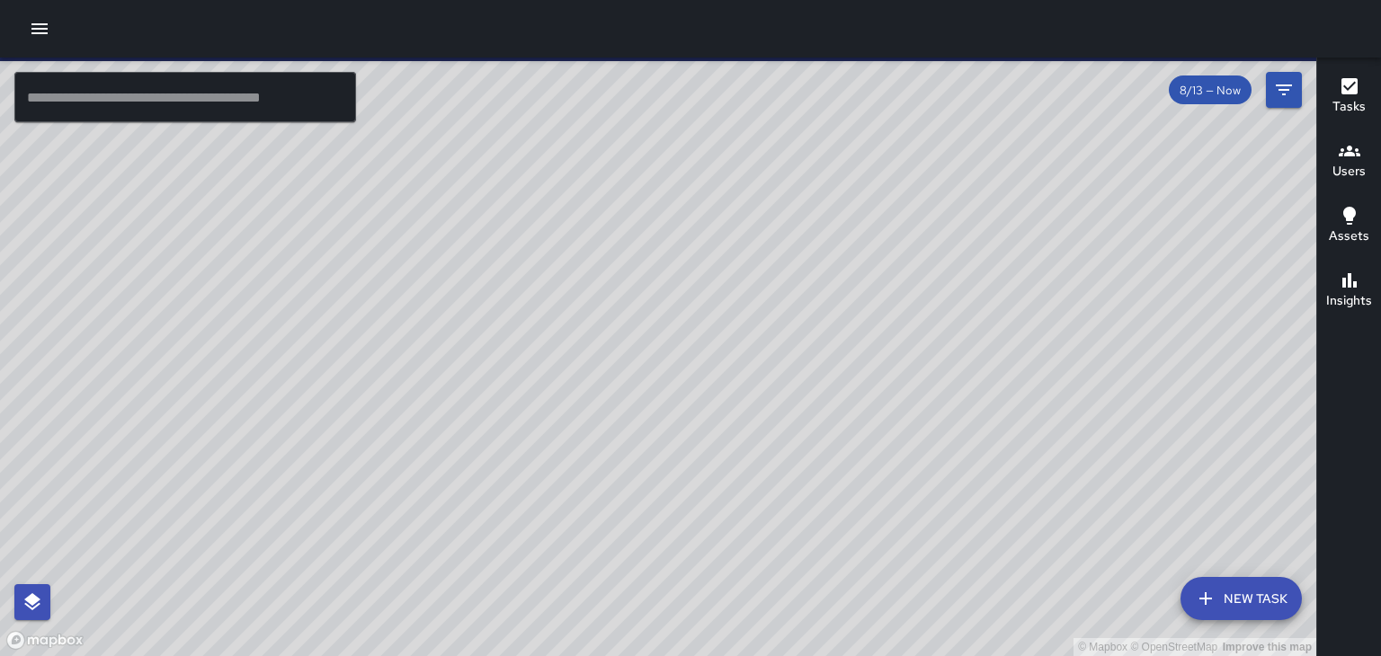
click at [1239, 94] on span "8/13 — Now" at bounding box center [1209, 90] width 83 height 15
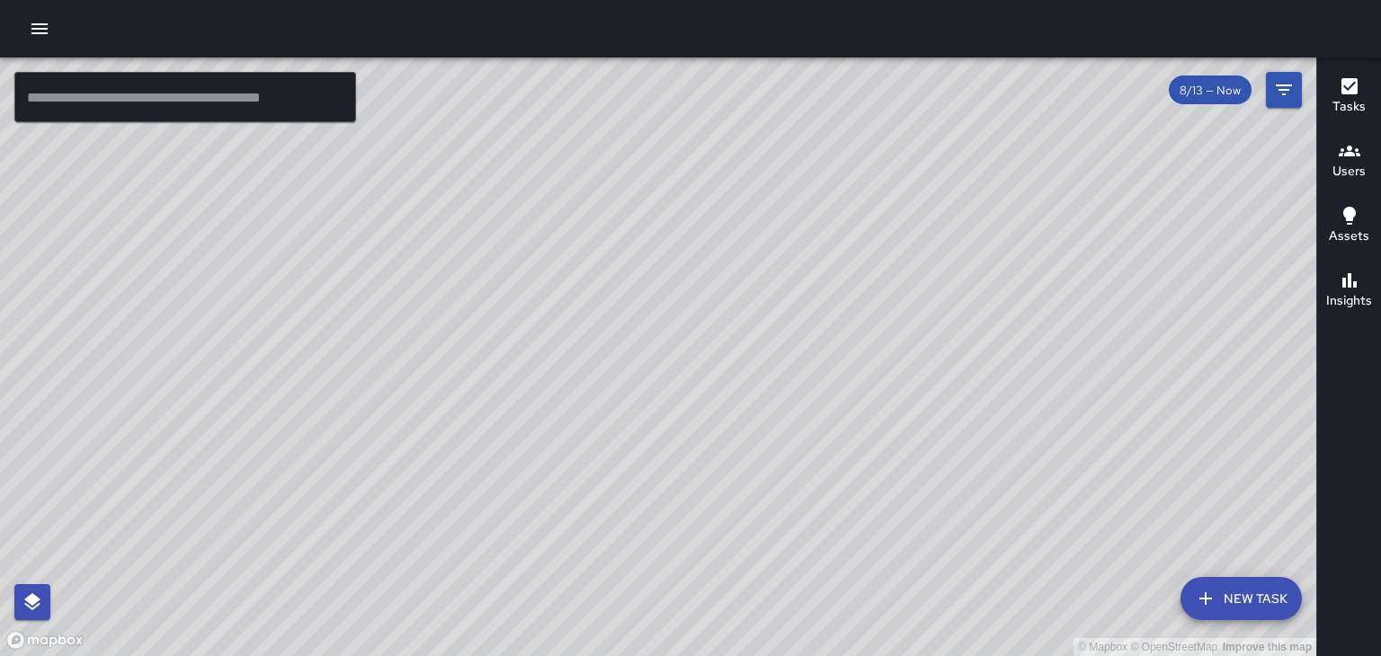
click at [1221, 86] on span "8/13 — Now" at bounding box center [1209, 90] width 83 height 15
click at [1283, 93] on icon "Filters" at bounding box center [1283, 89] width 16 height 11
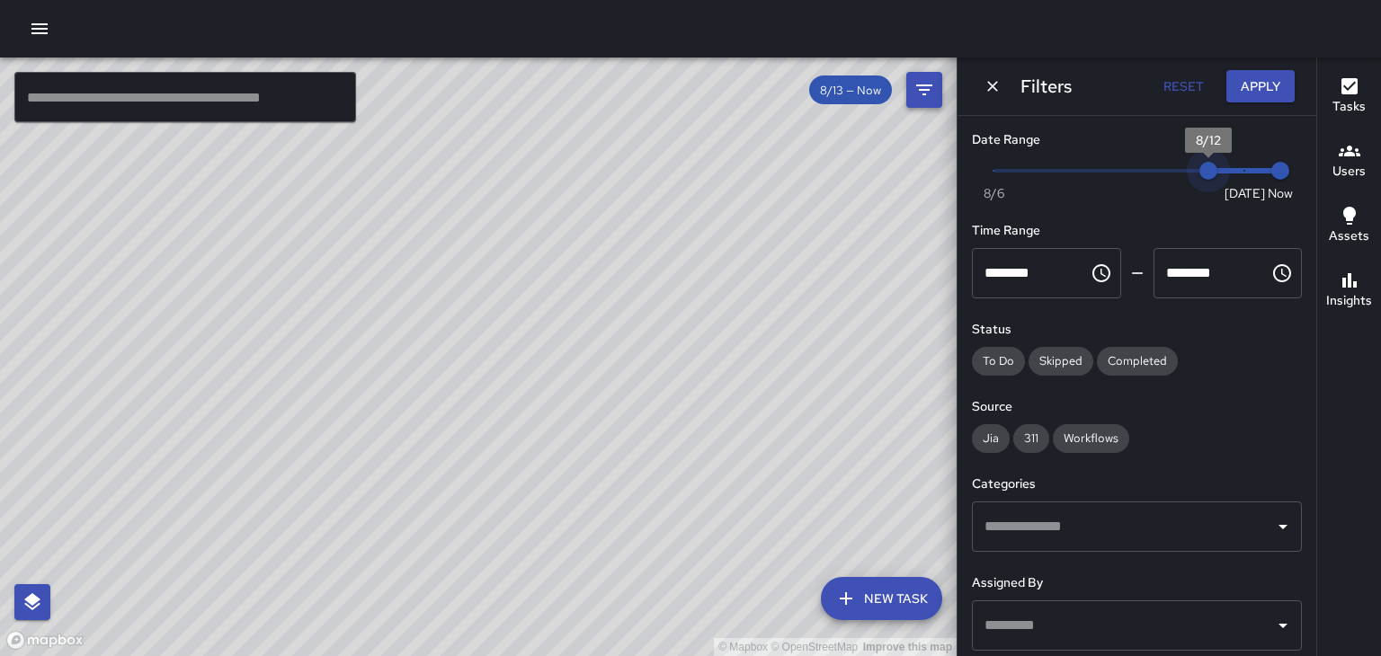
type input "*"
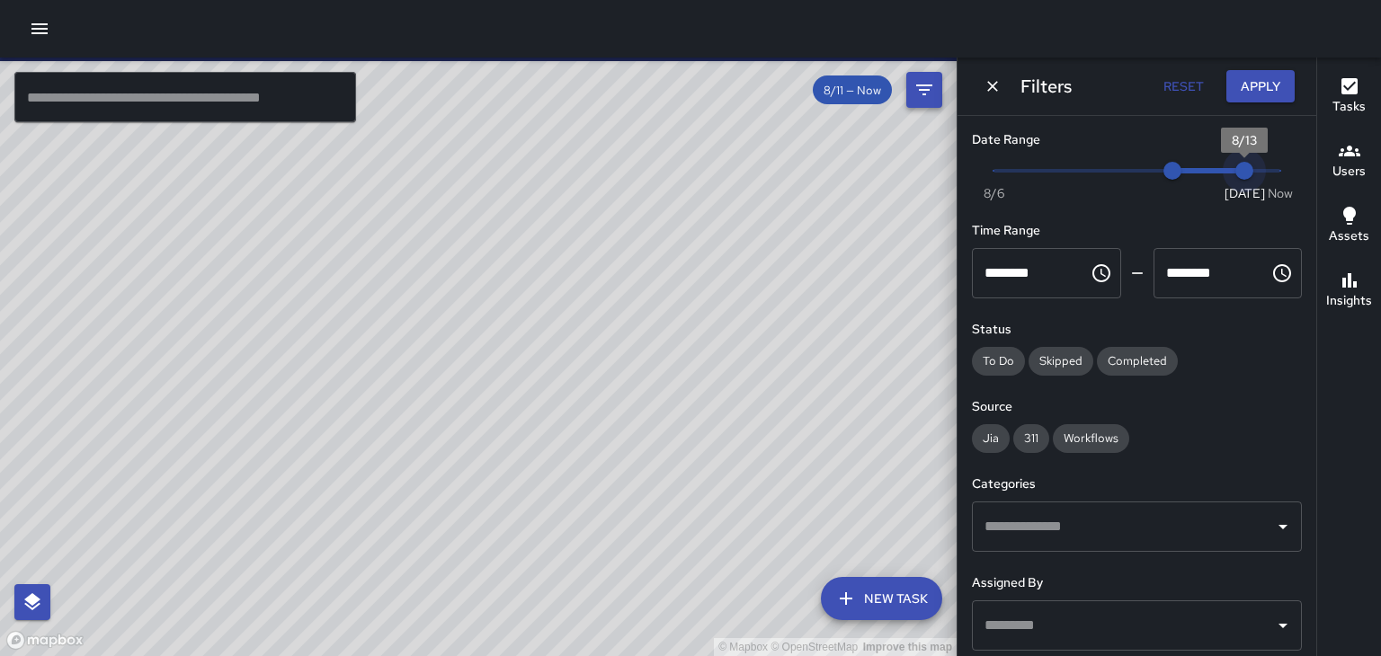
type input "*"
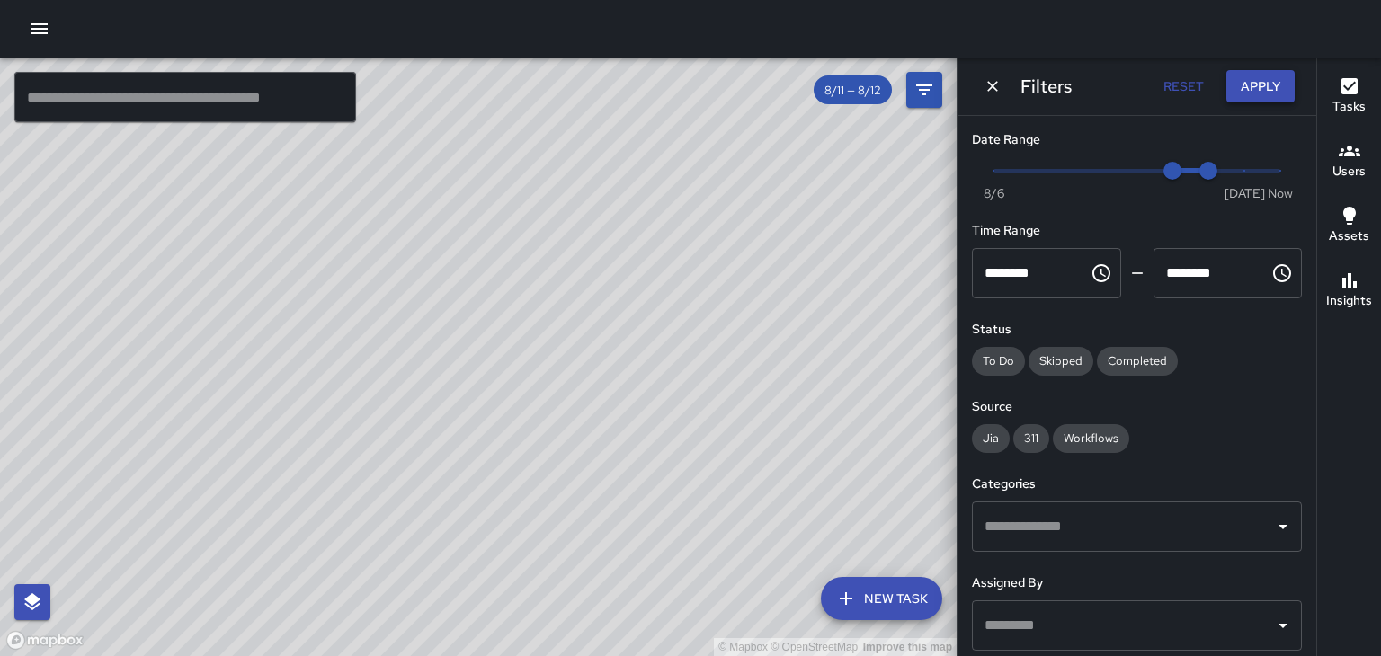
click at [1261, 84] on button "Apply" at bounding box center [1260, 86] width 68 height 33
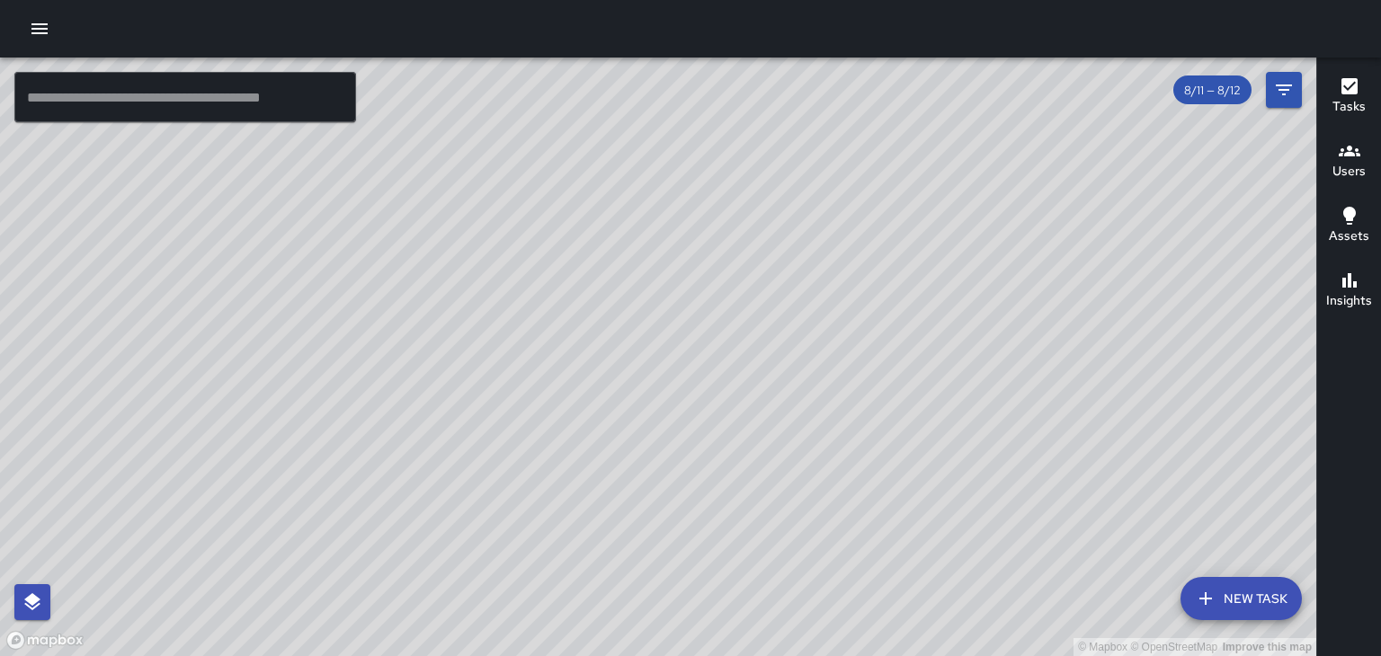
click at [1348, 174] on h6 "Users" at bounding box center [1348, 172] width 33 height 20
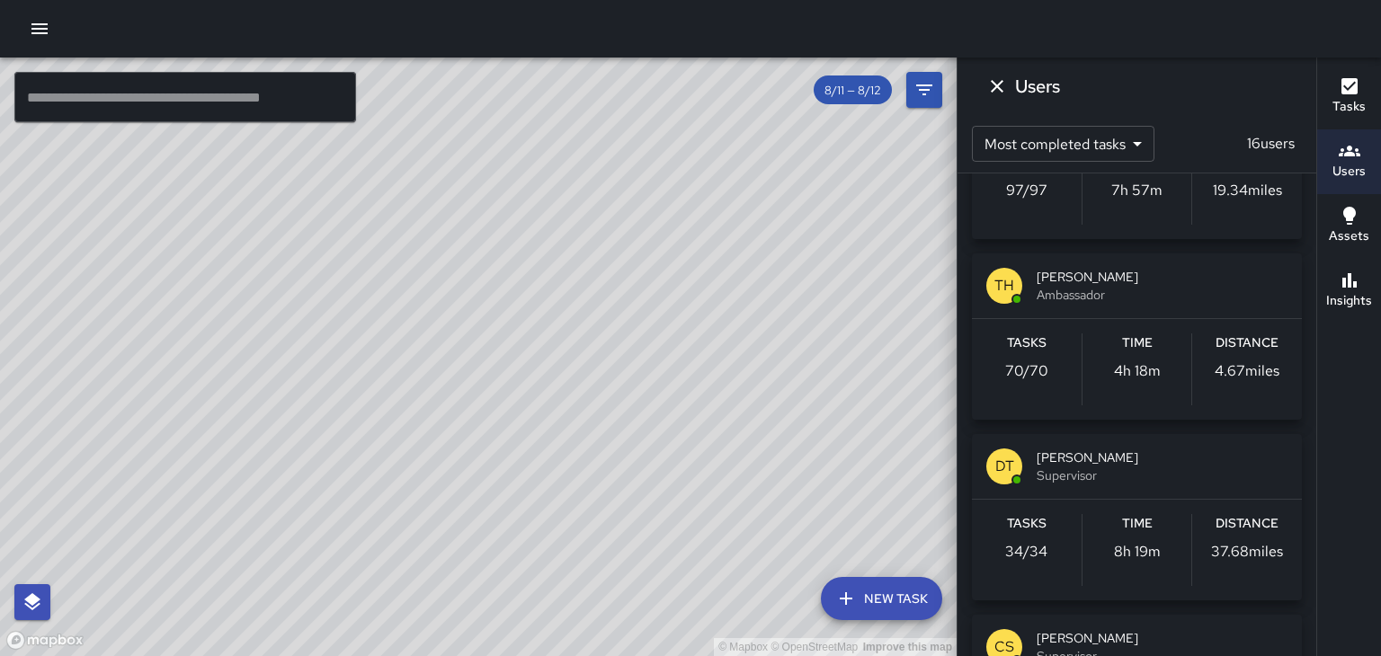
scroll to position [670, 0]
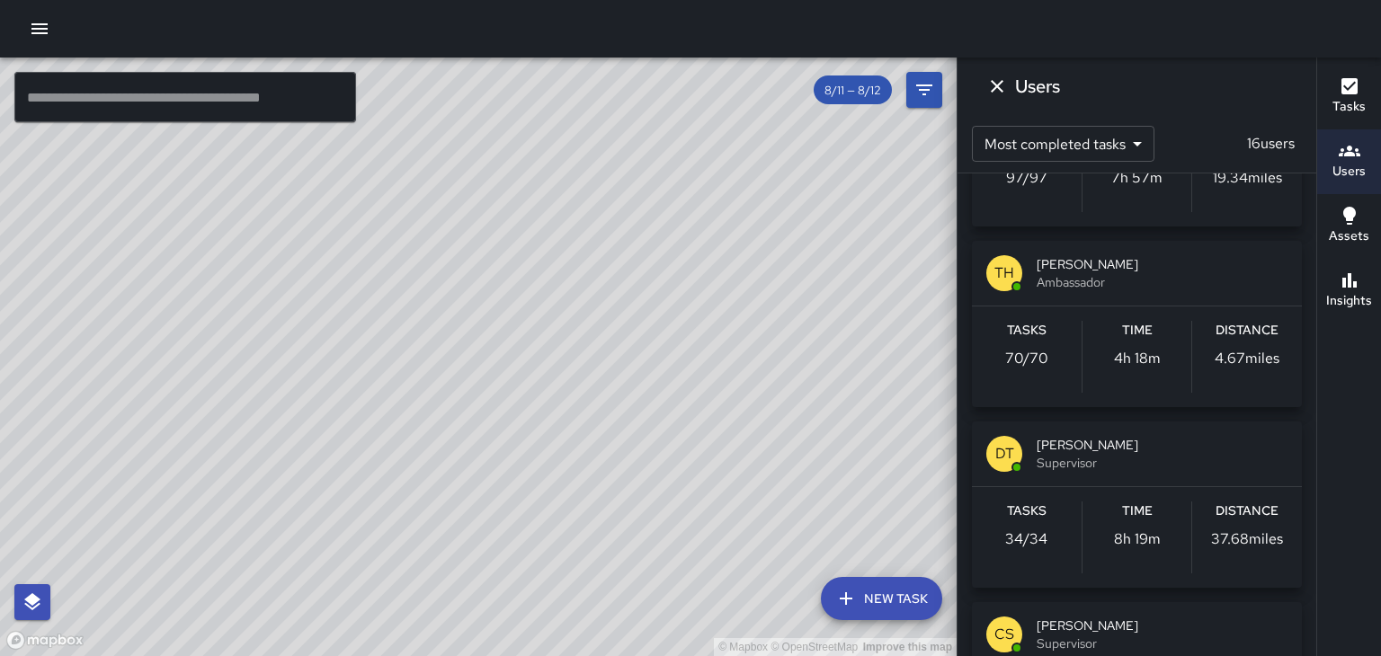
click at [1218, 263] on span "[PERSON_NAME]" at bounding box center [1161, 264] width 251 height 18
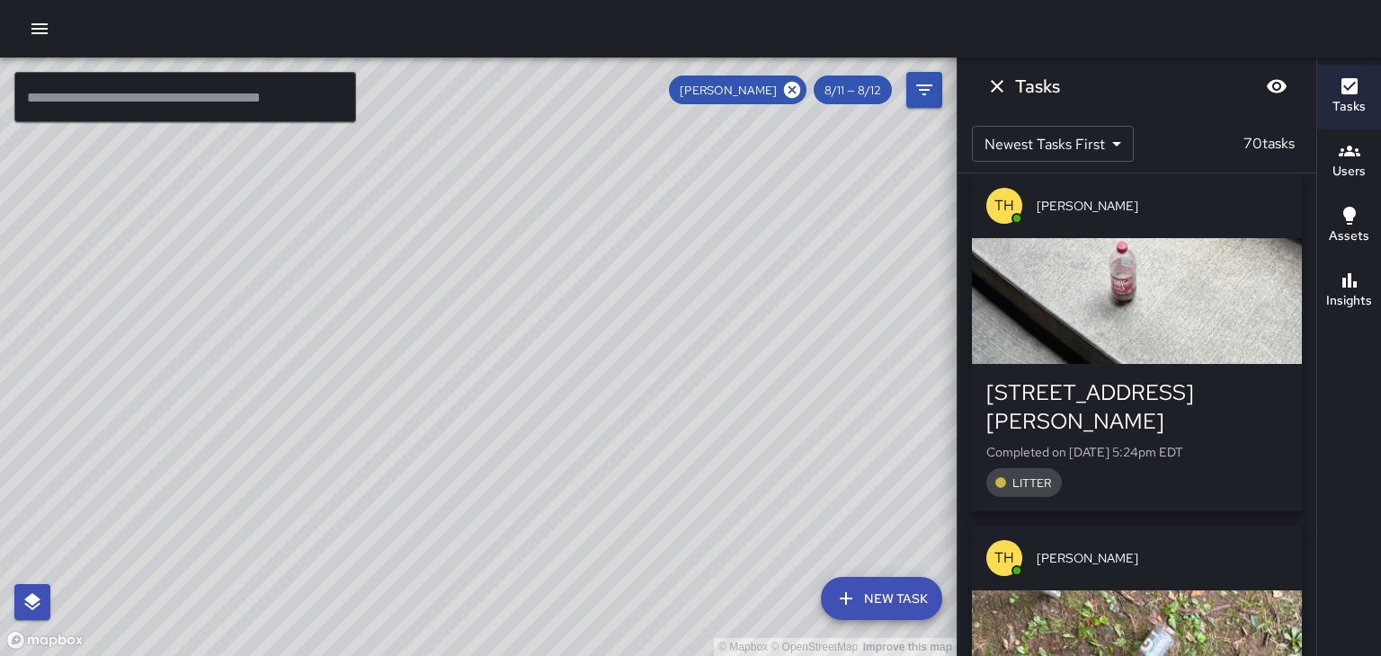
scroll to position [7, 0]
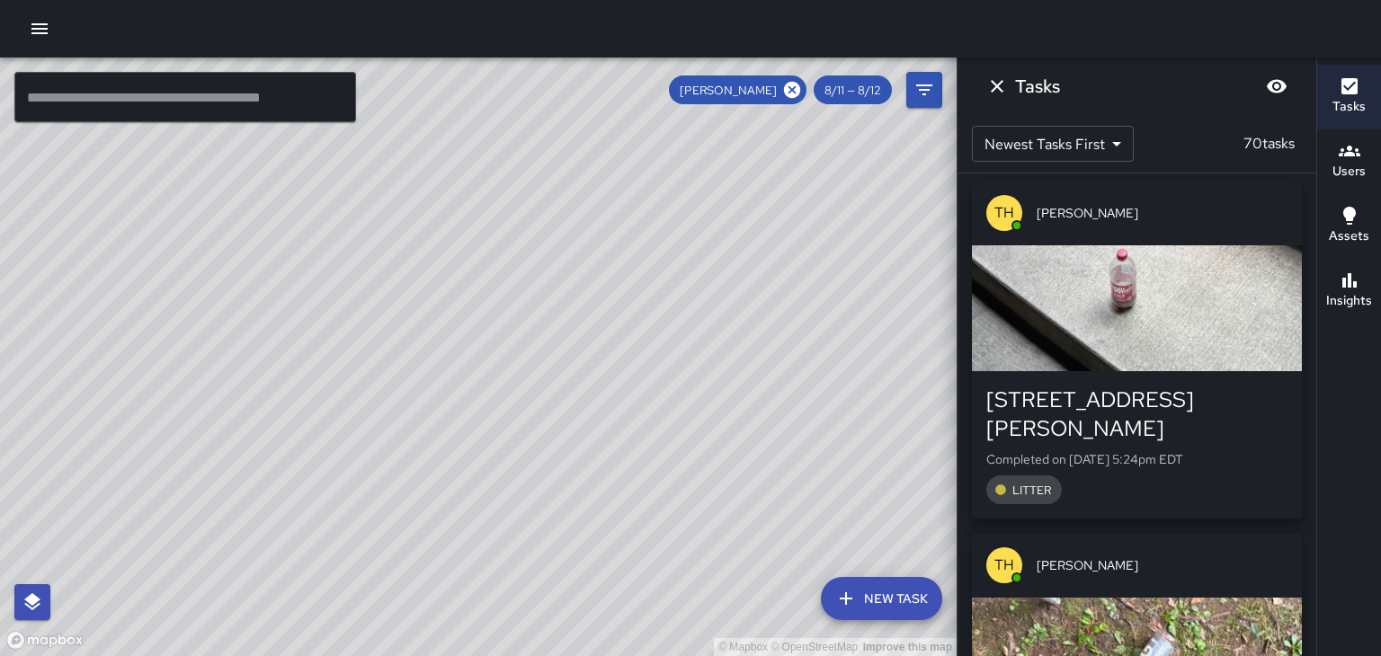
click at [863, 100] on div "8/11 — 8/12" at bounding box center [852, 89] width 78 height 29
click at [934, 91] on icon "Filters" at bounding box center [924, 90] width 22 height 22
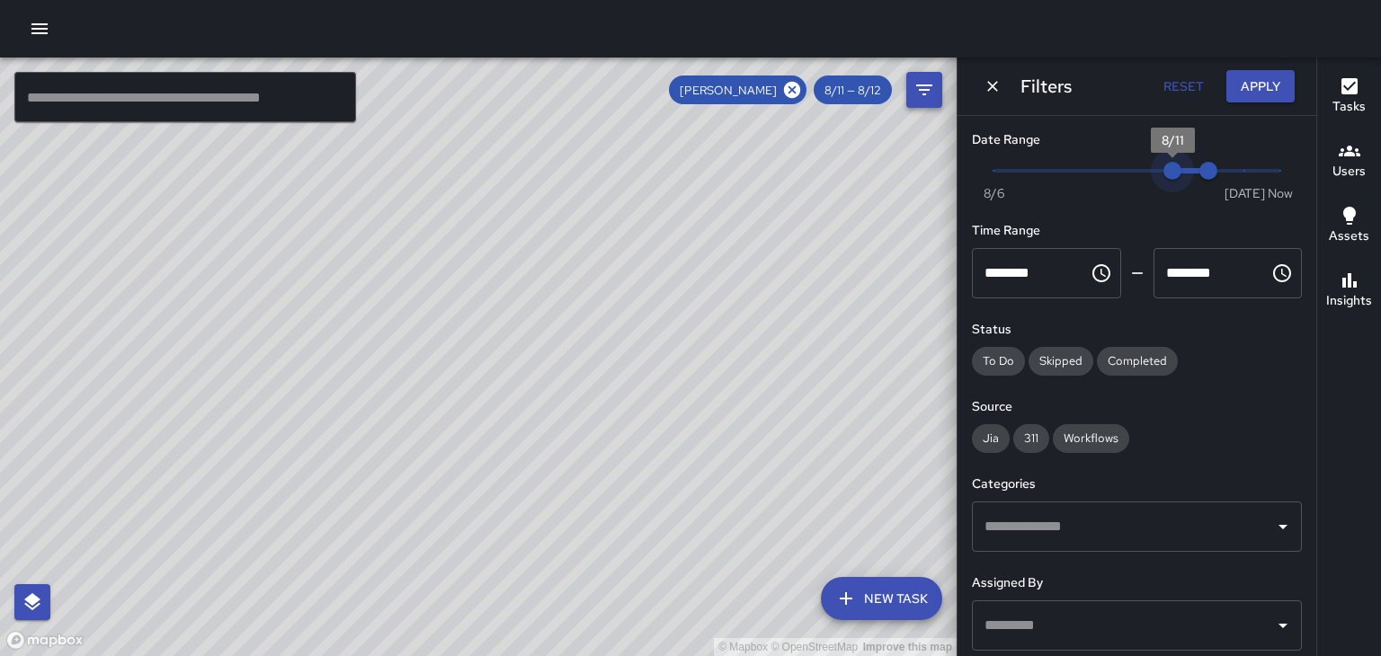
type input "*"
click at [1207, 180] on span "8/12" at bounding box center [1208, 171] width 18 height 18
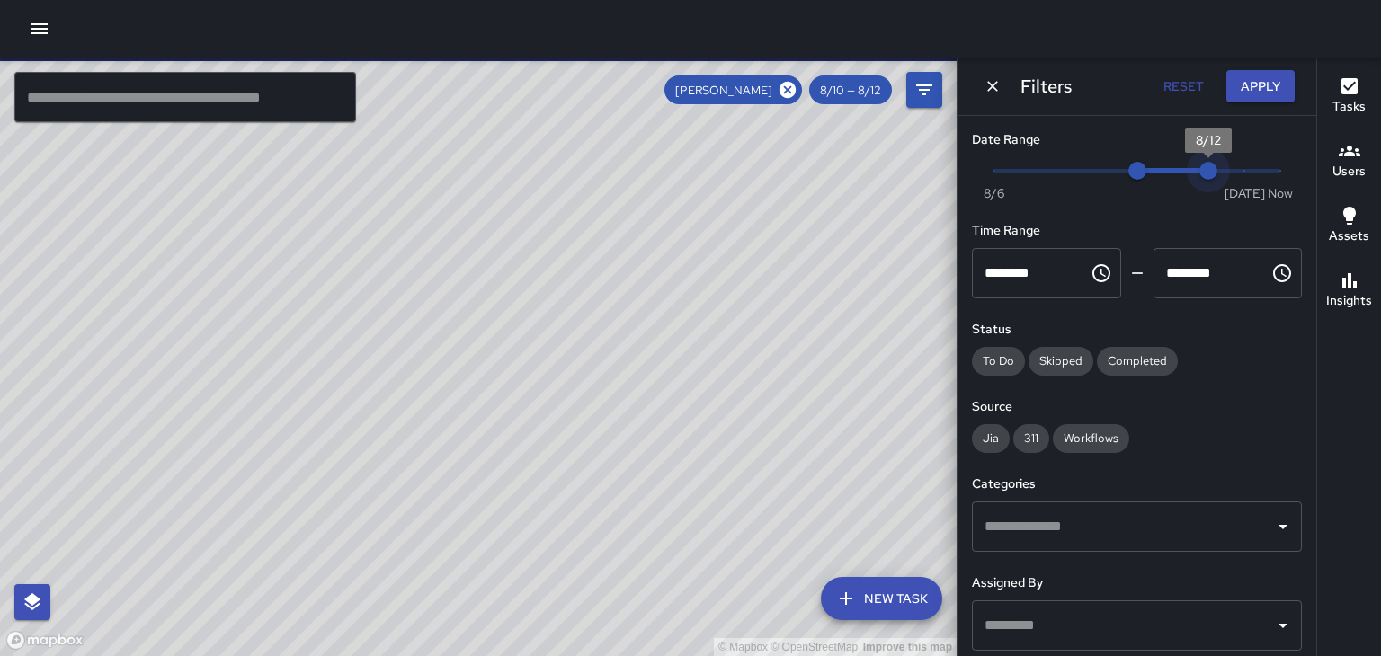
type input "*"
click at [1254, 93] on button "Apply" at bounding box center [1260, 86] width 68 height 33
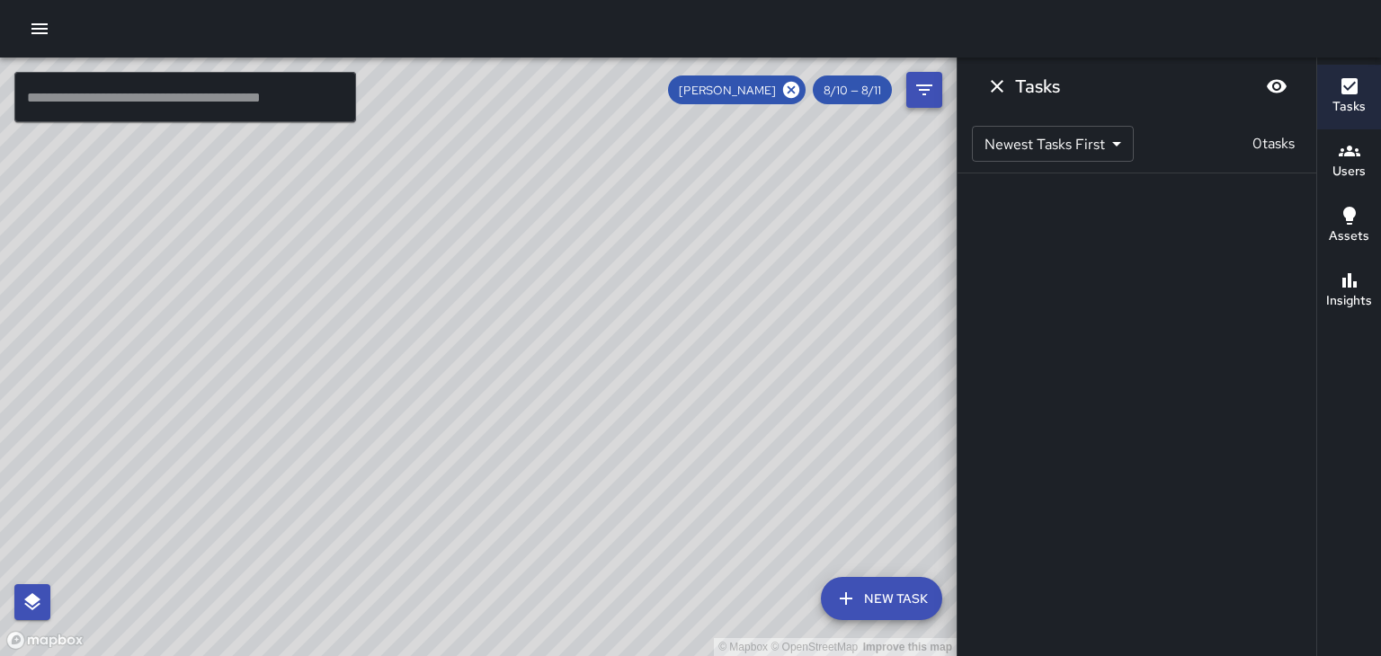
click at [928, 86] on icon "Filters" at bounding box center [924, 89] width 16 height 11
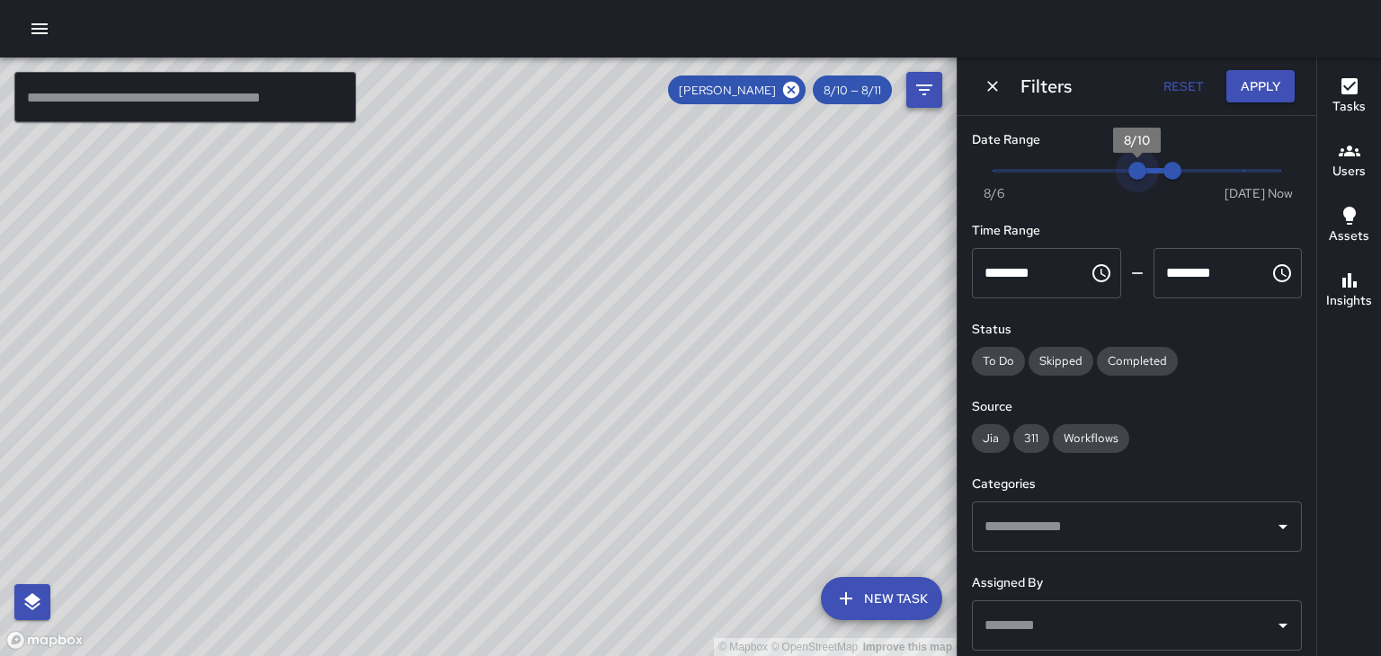
type input "*"
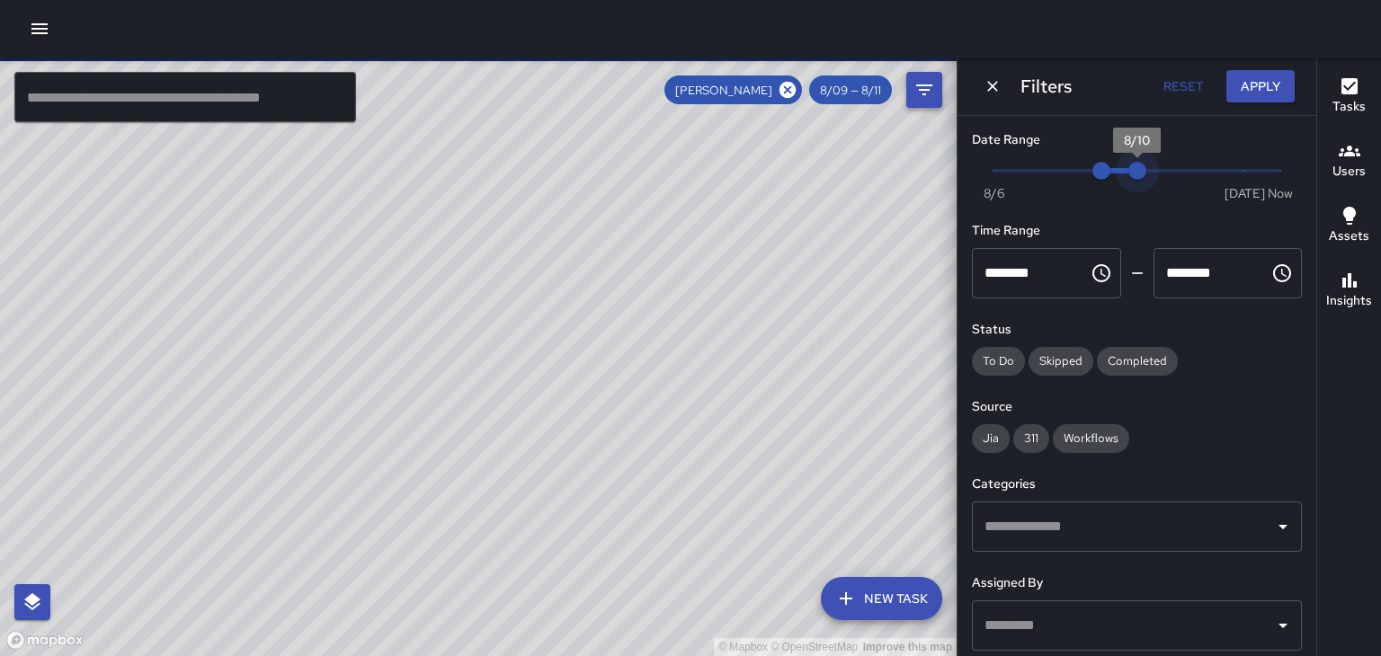
type input "*"
click at [1250, 93] on button "Apply" at bounding box center [1260, 86] width 68 height 33
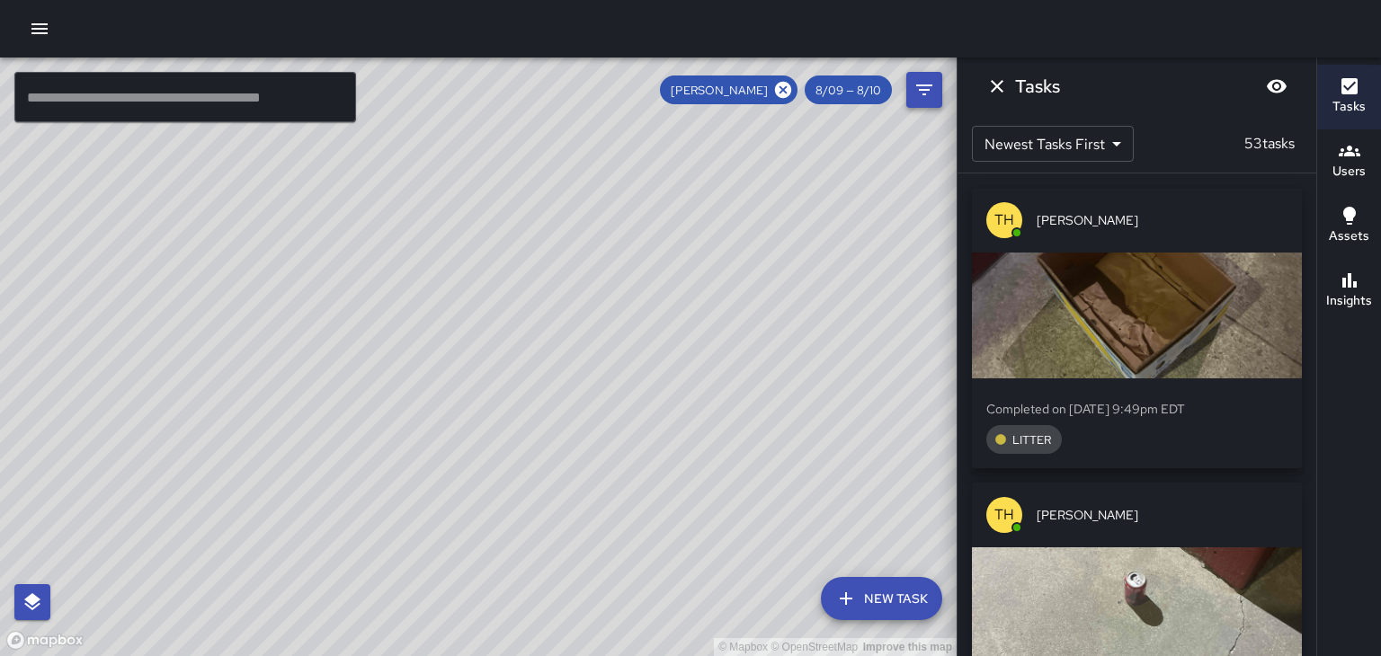
click at [916, 90] on icon "Filters" at bounding box center [924, 90] width 22 height 22
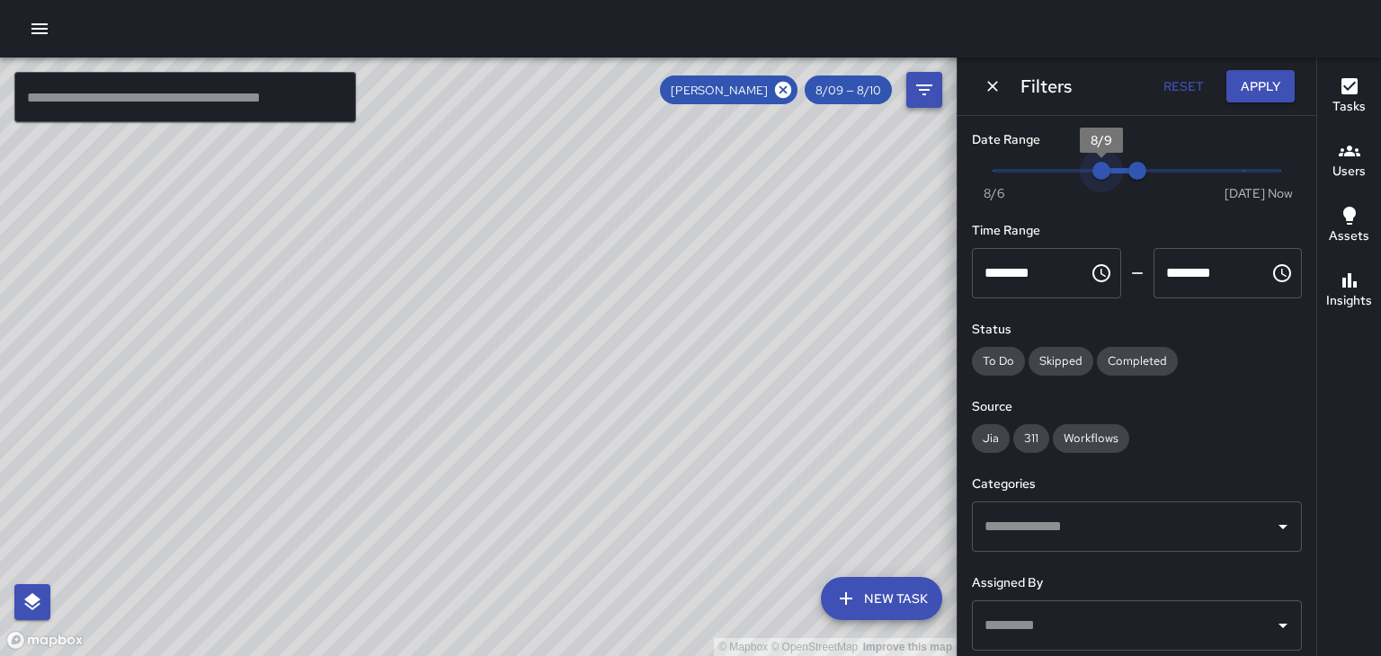
type input "*"
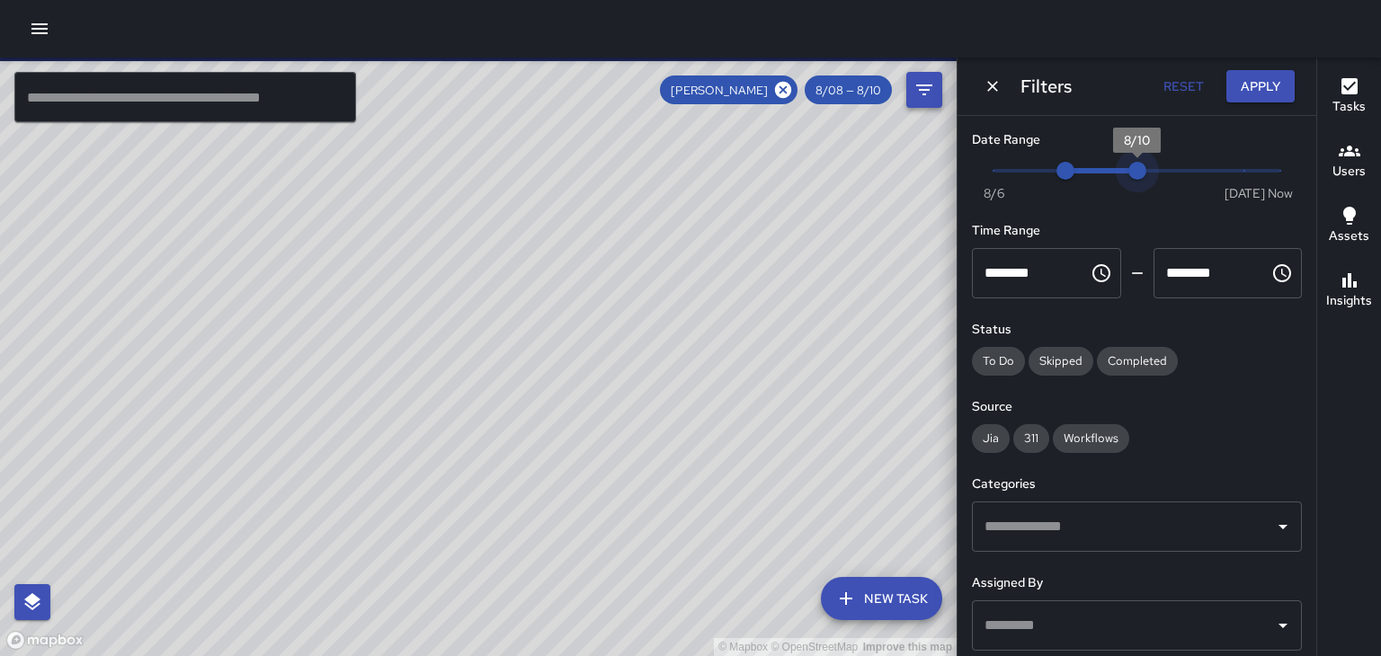
type input "*"
click at [1248, 92] on button "Apply" at bounding box center [1260, 86] width 68 height 33
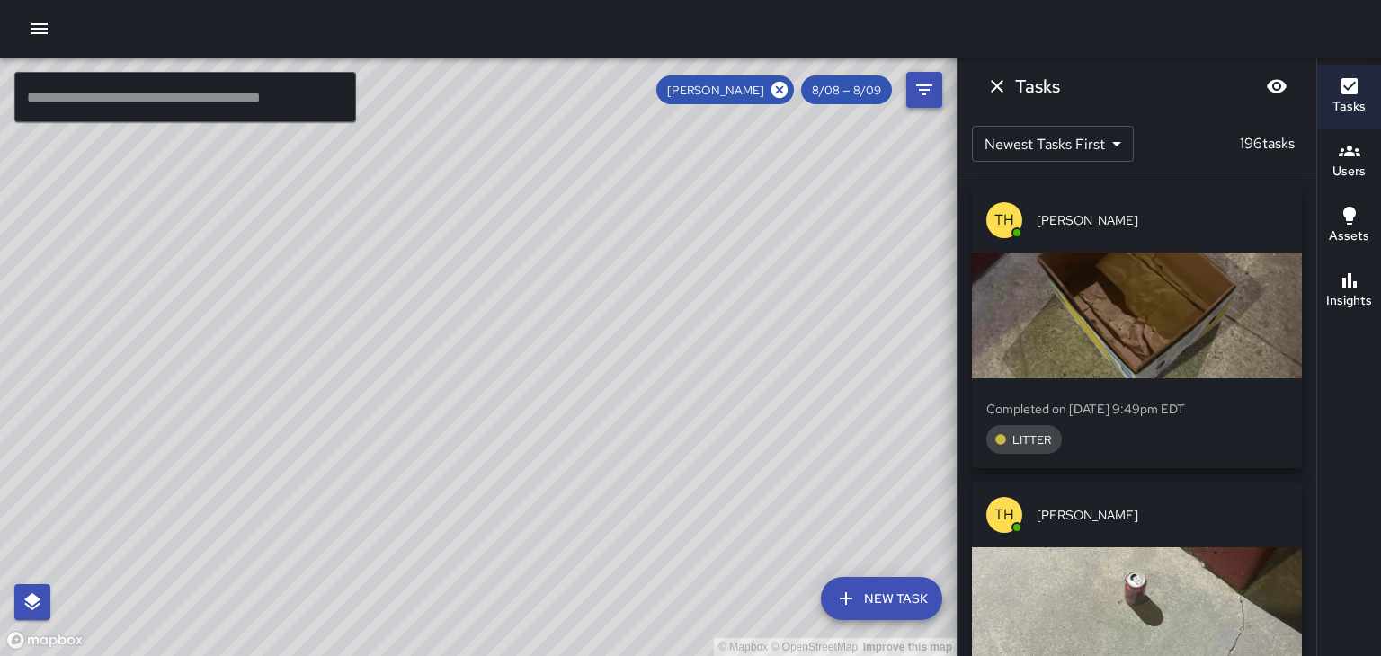
click at [929, 94] on icon "Filters" at bounding box center [924, 90] width 22 height 22
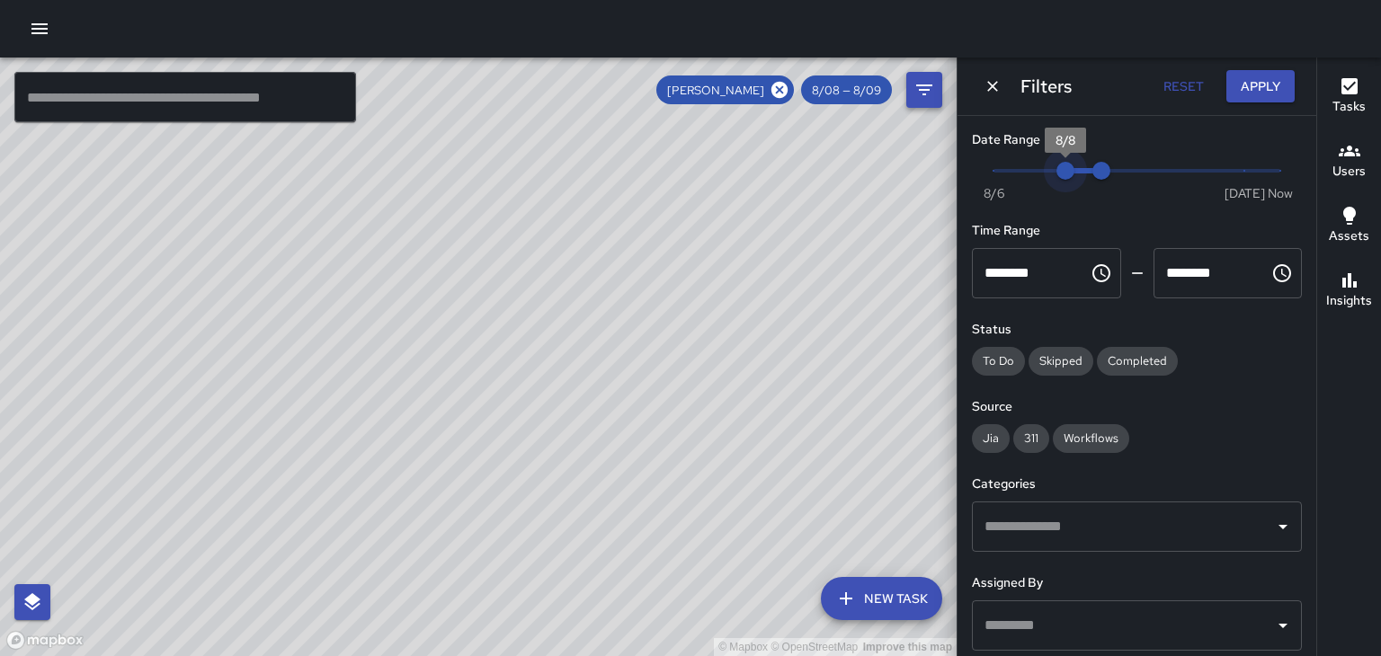
type input "*"
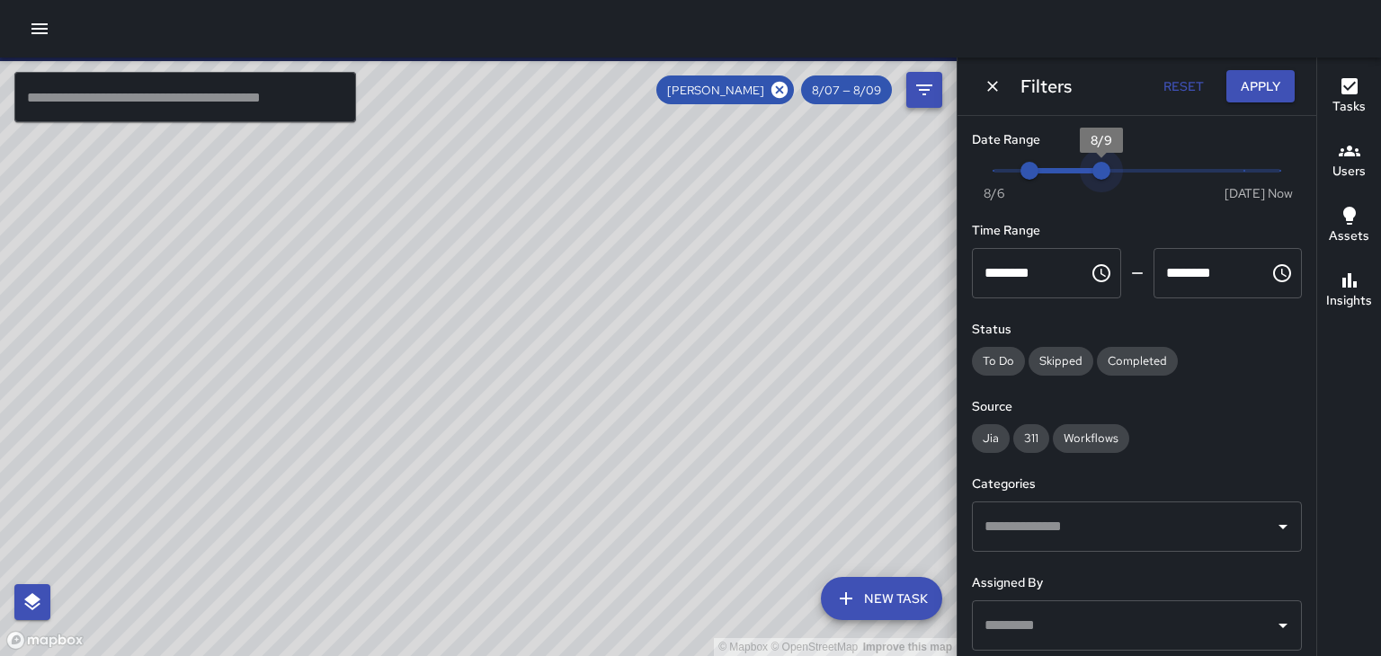
type input "*"
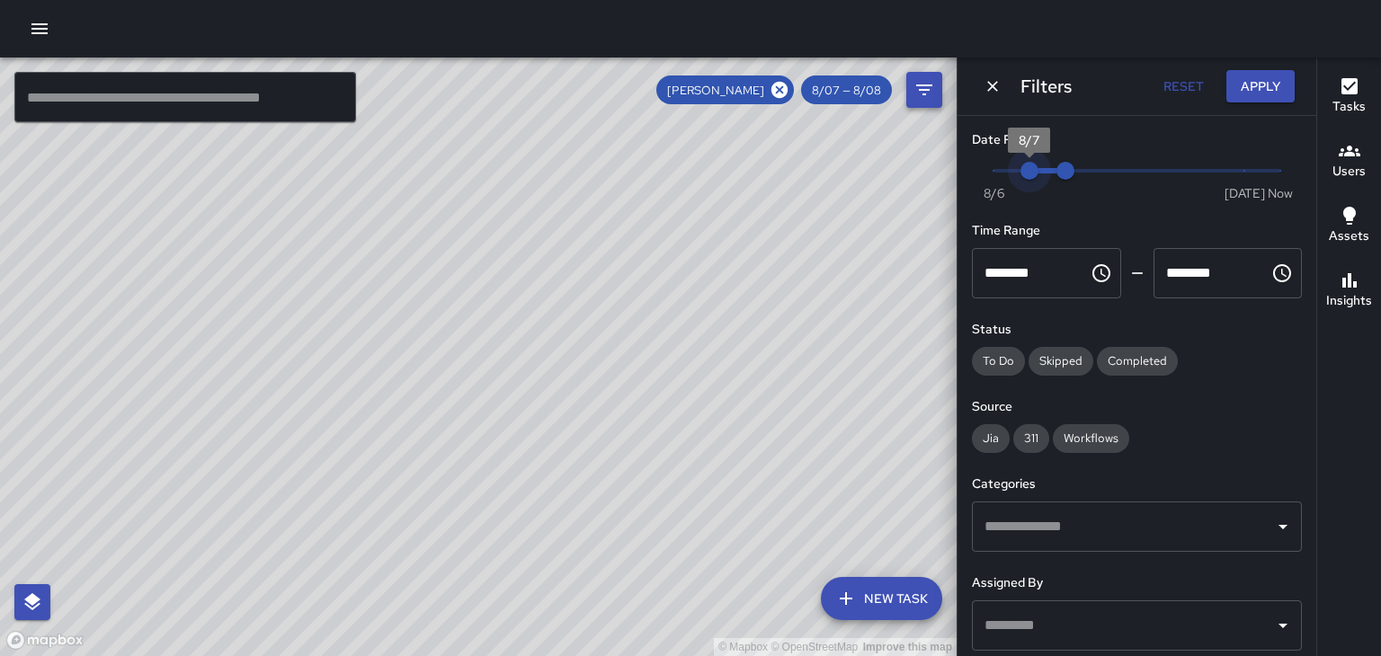
type input "*"
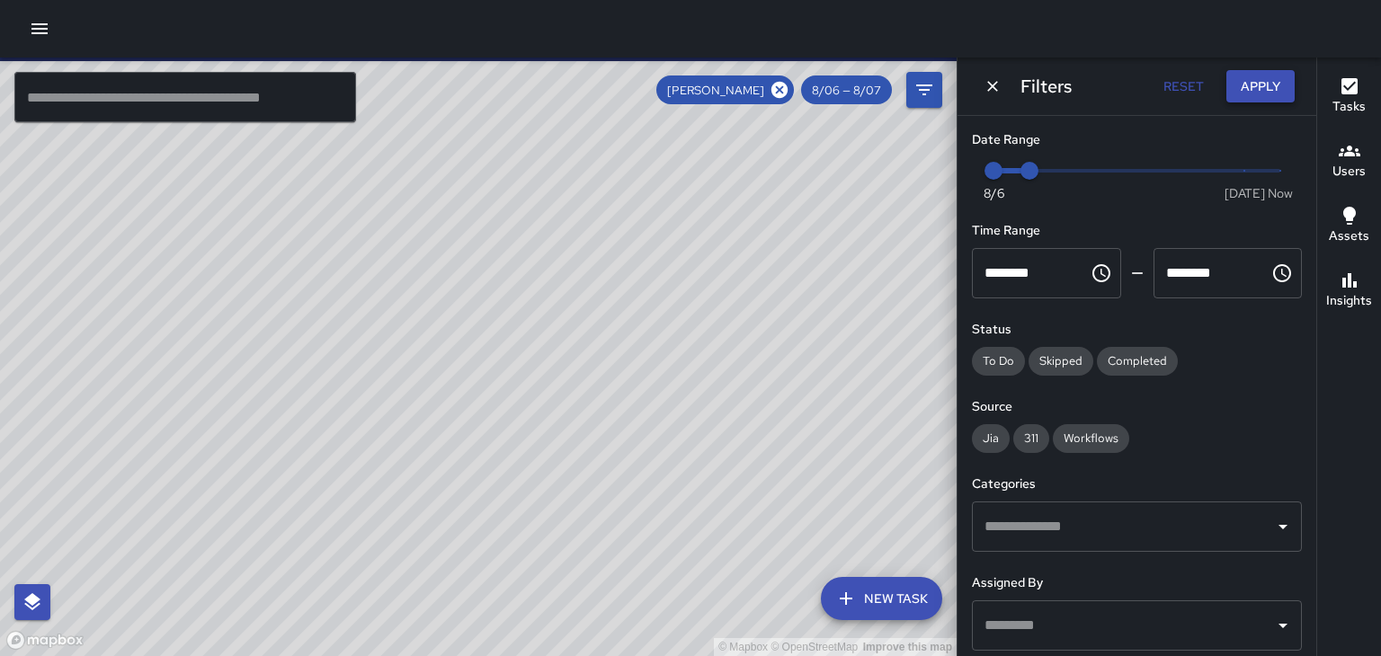
click at [1269, 95] on button "Apply" at bounding box center [1260, 86] width 68 height 33
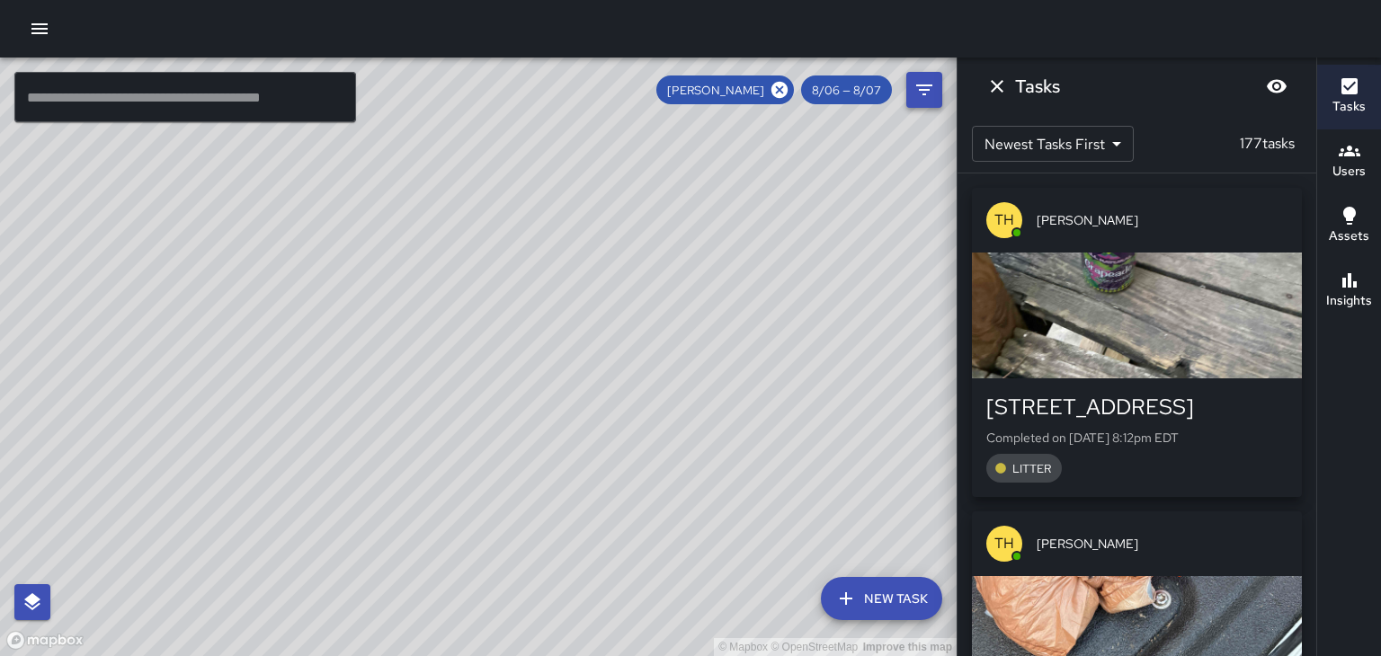
click at [924, 90] on icon "Filters" at bounding box center [924, 89] width 16 height 11
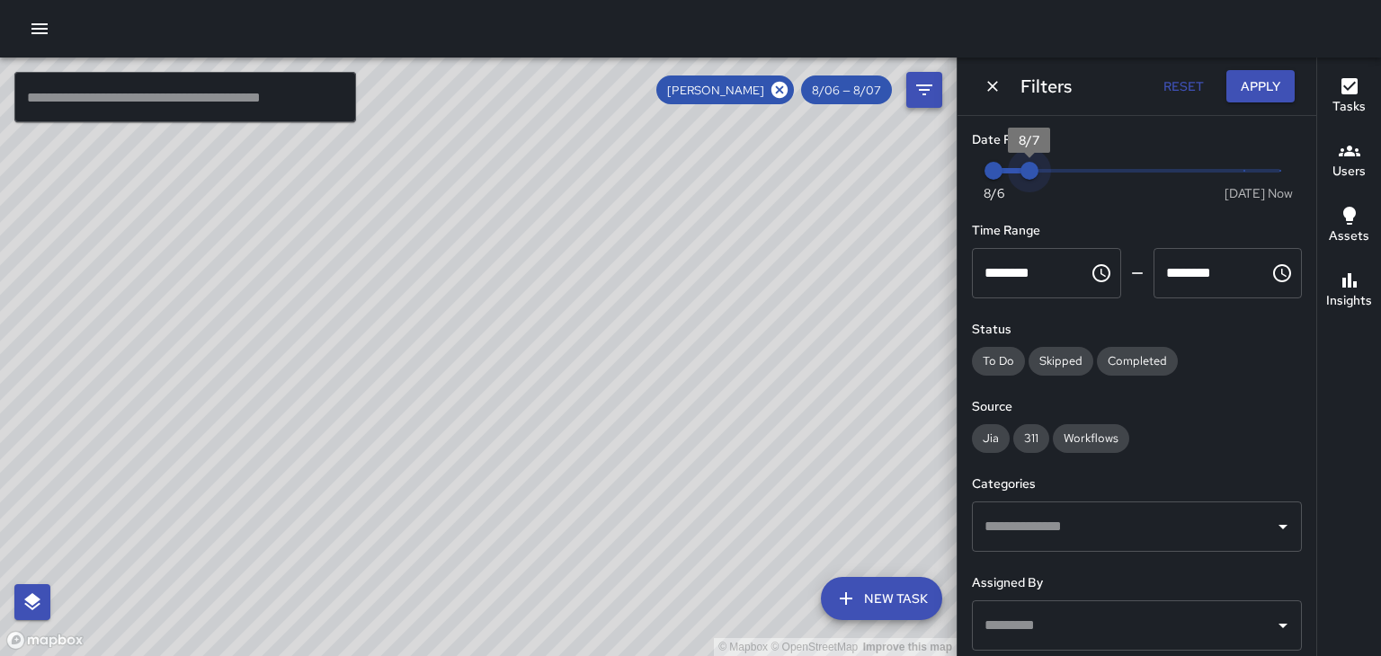
type input "*"
click at [788, 97] on icon at bounding box center [779, 90] width 20 height 20
click at [995, 84] on icon "Dismiss" at bounding box center [992, 86] width 11 height 11
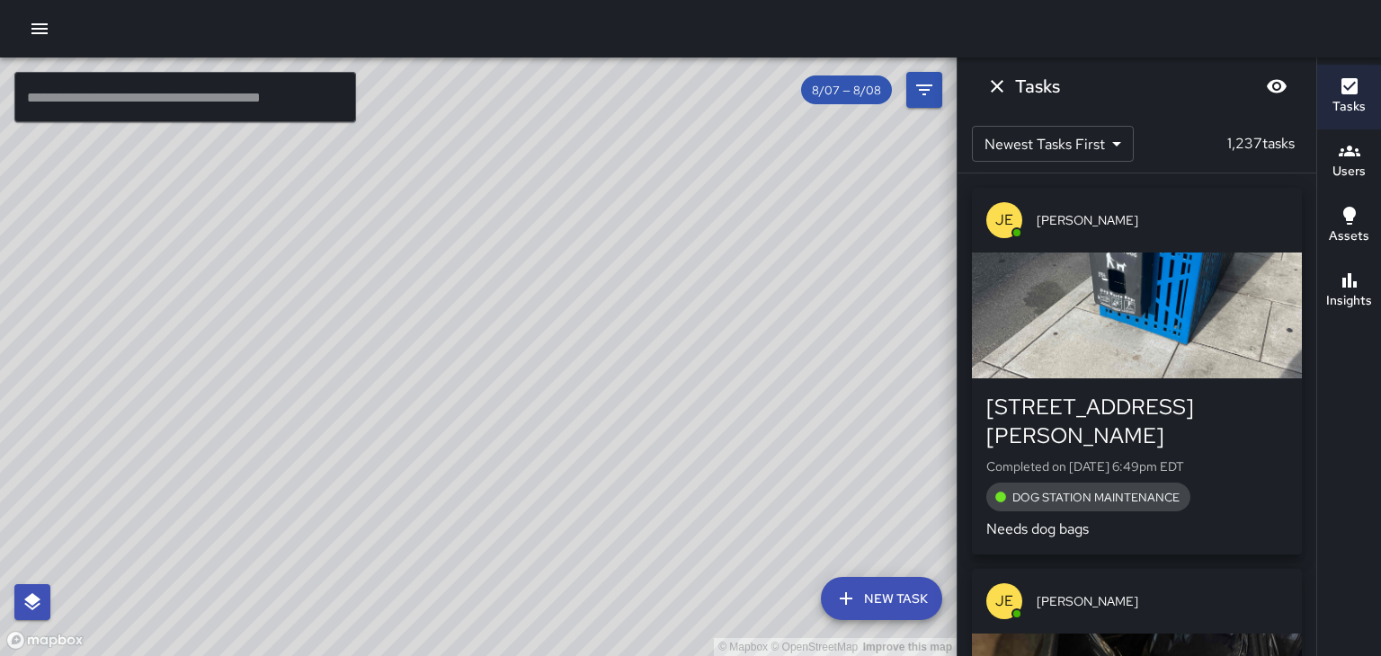
click at [1005, 86] on icon "Dismiss" at bounding box center [997, 86] width 22 height 22
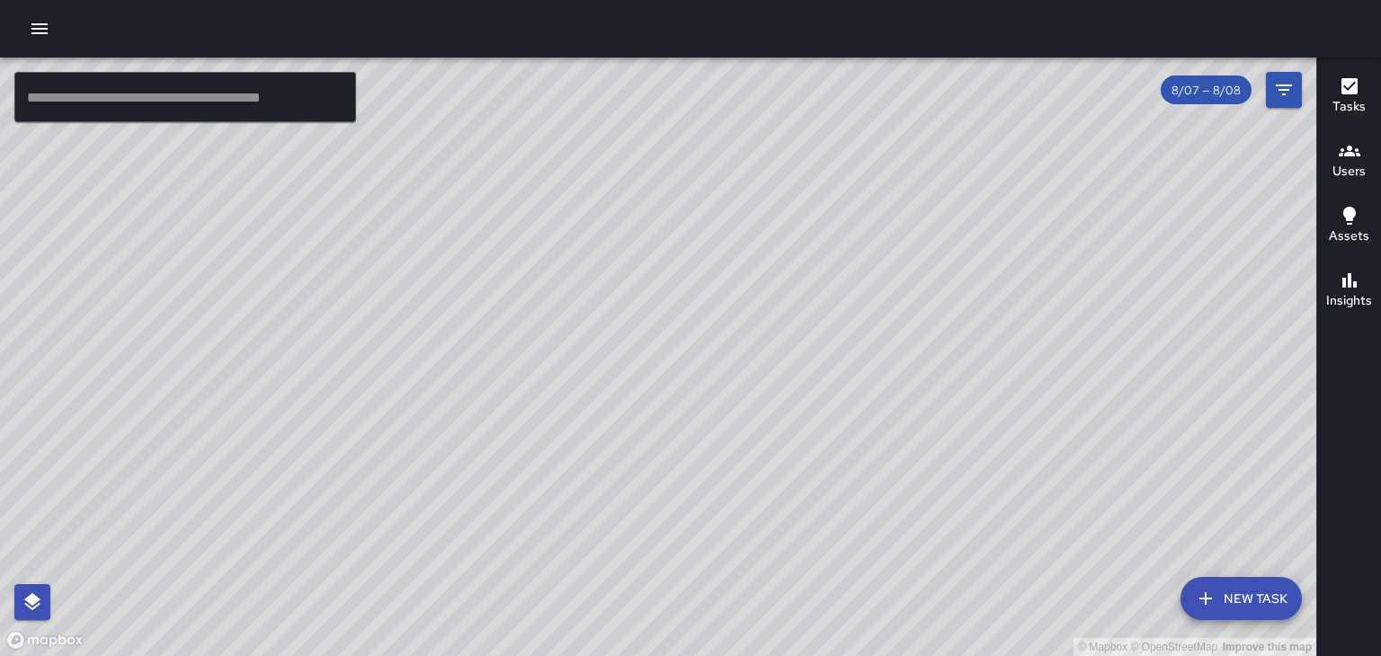
click at [40, 29] on icon "button" at bounding box center [39, 28] width 16 height 11
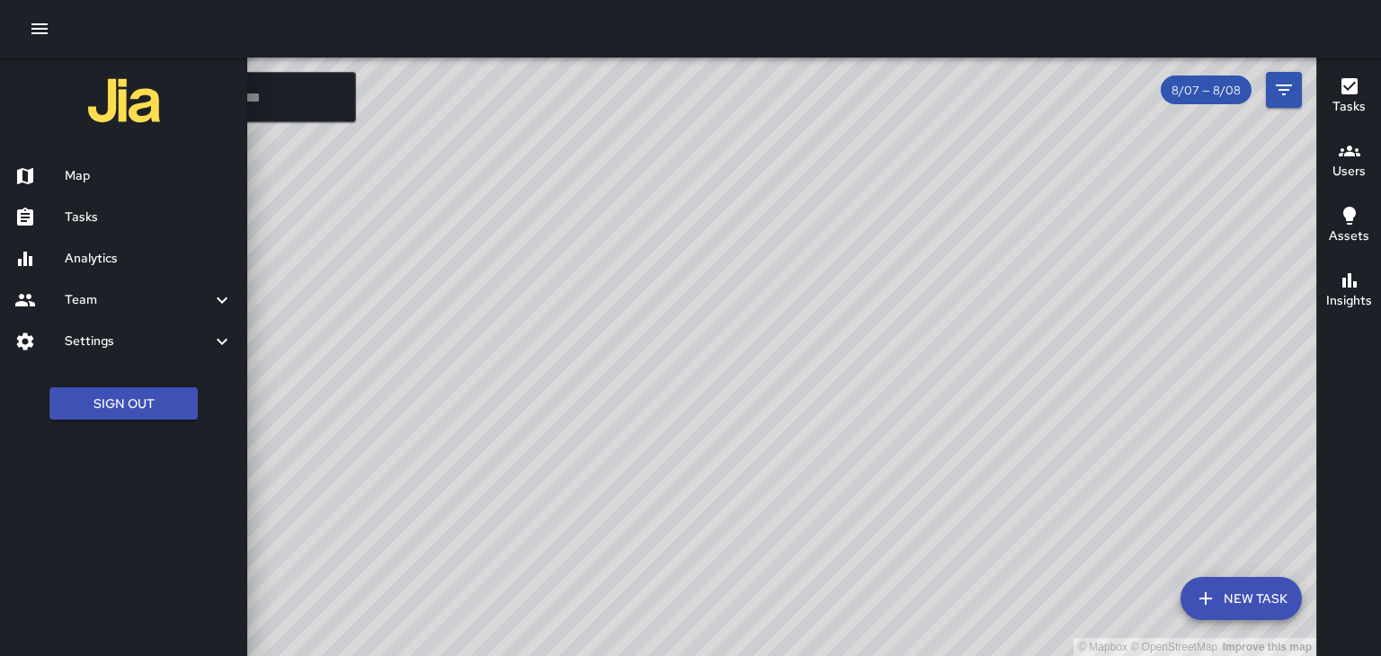
click at [334, 222] on div at bounding box center [690, 328] width 1381 height 656
